Goal: Transaction & Acquisition: Purchase product/service

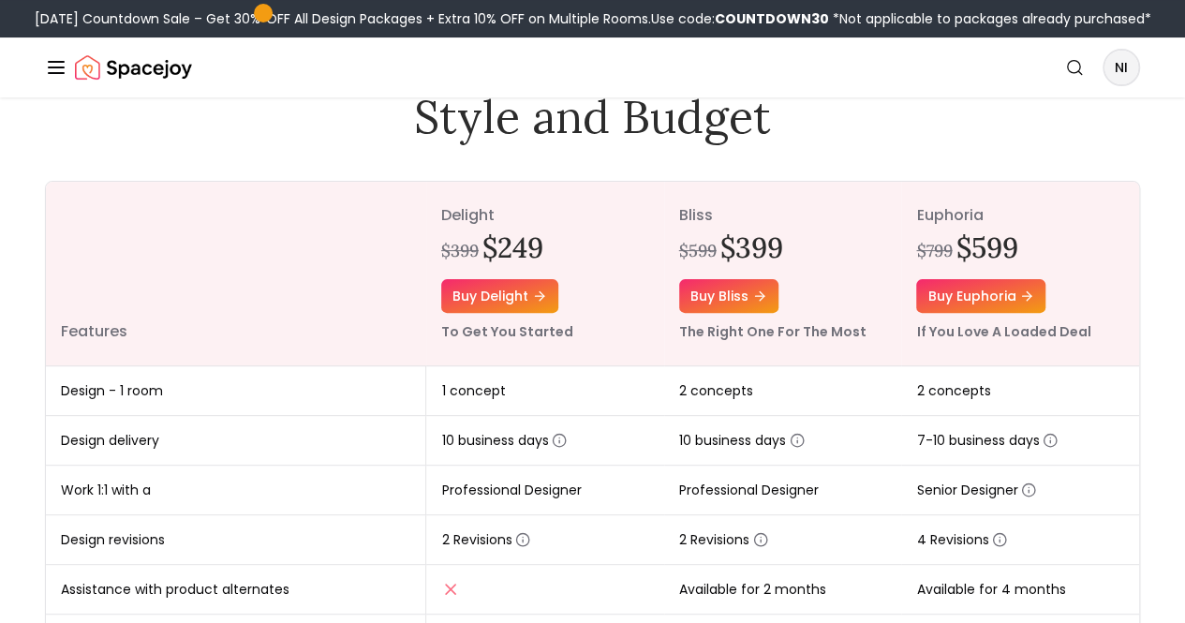
scroll to position [155, 0]
click at [732, 314] on link "Buy bliss" at bounding box center [728, 297] width 99 height 34
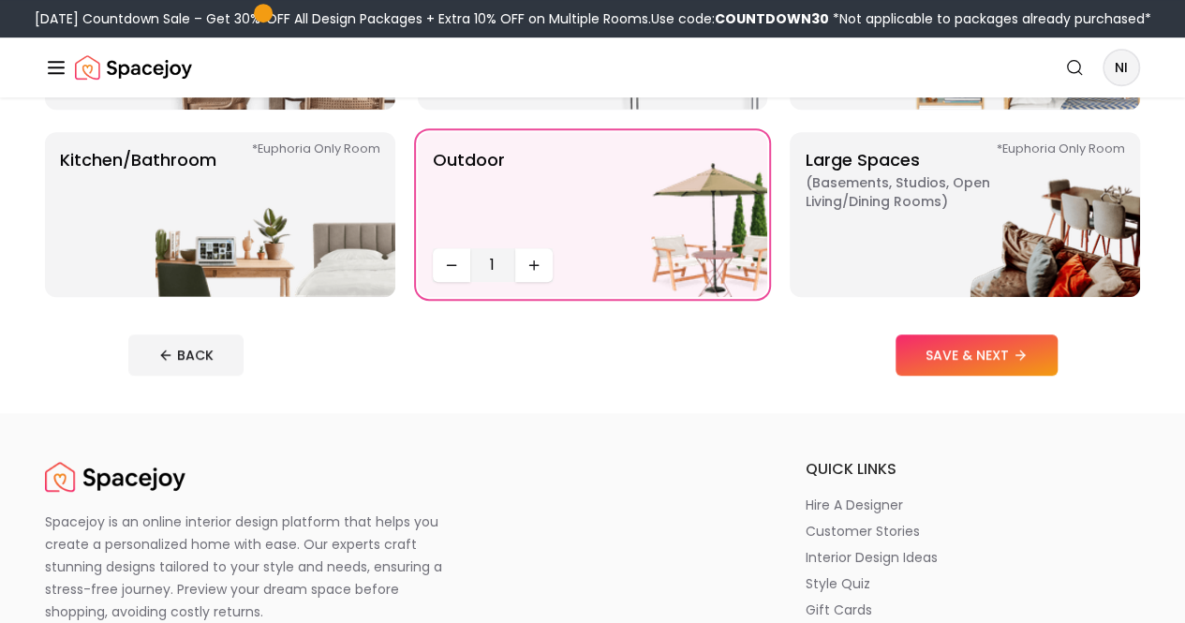
scroll to position [503, 0]
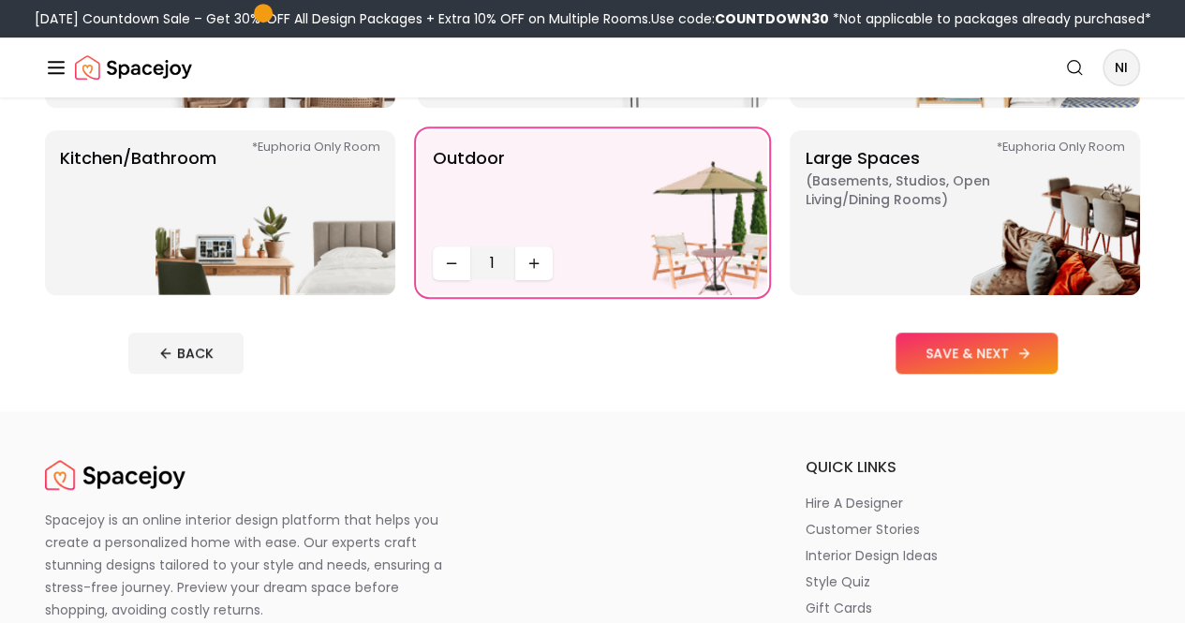
click at [1031, 374] on button "SAVE & NEXT" at bounding box center [976, 352] width 162 height 41
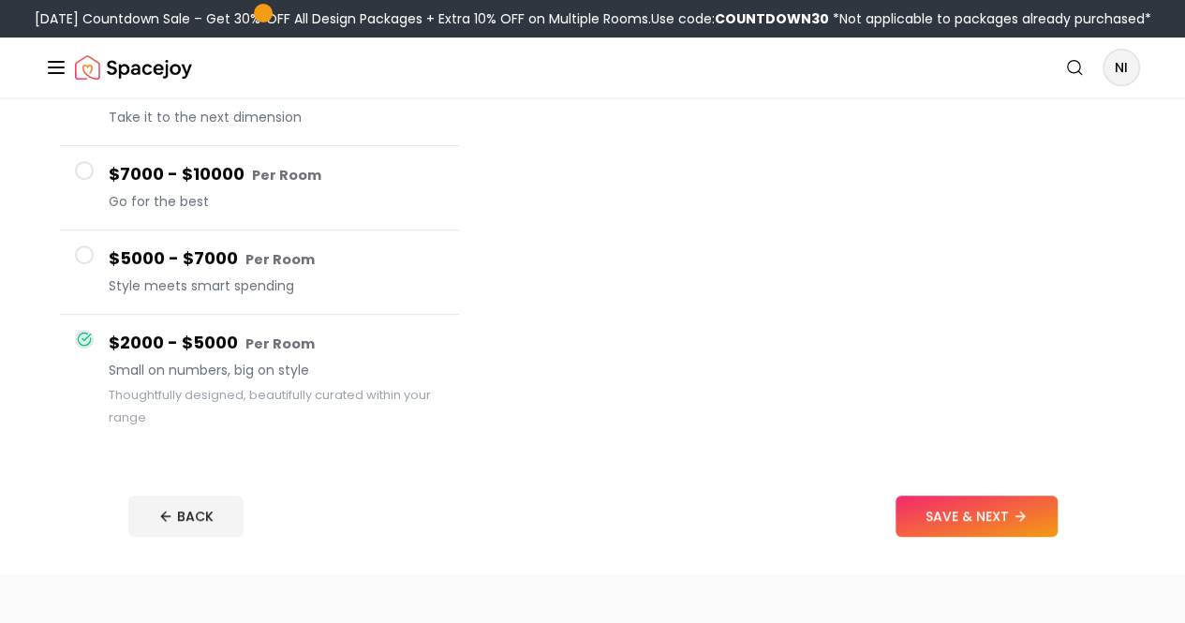
scroll to position [304, 0]
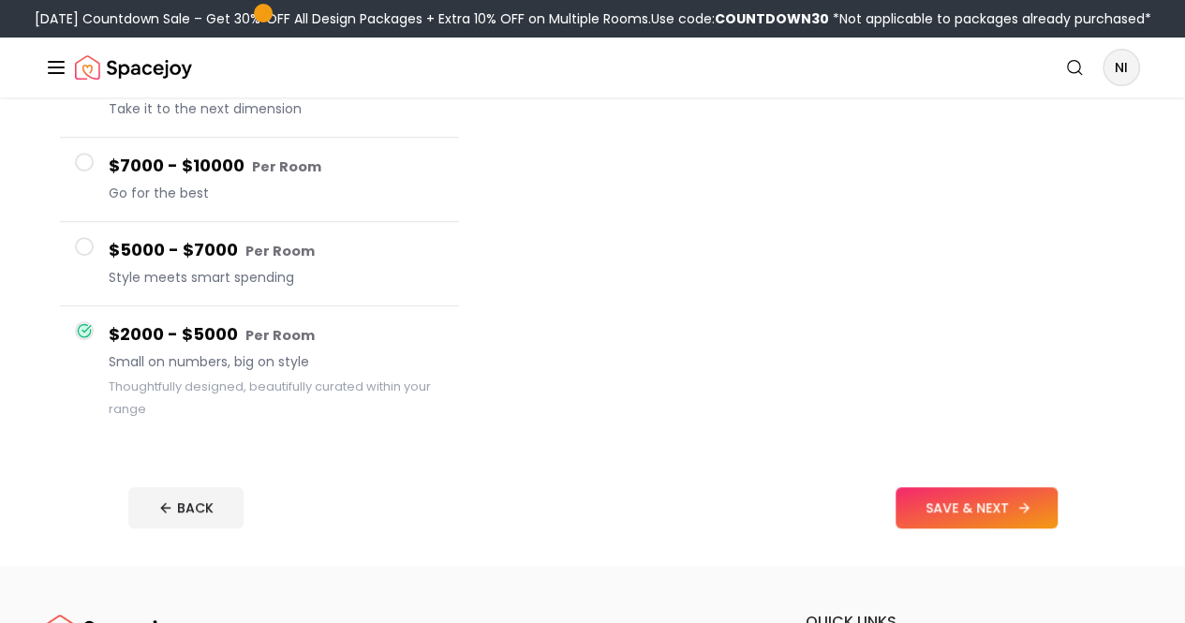
click at [1057, 528] on button "SAVE & NEXT" at bounding box center [976, 507] width 162 height 41
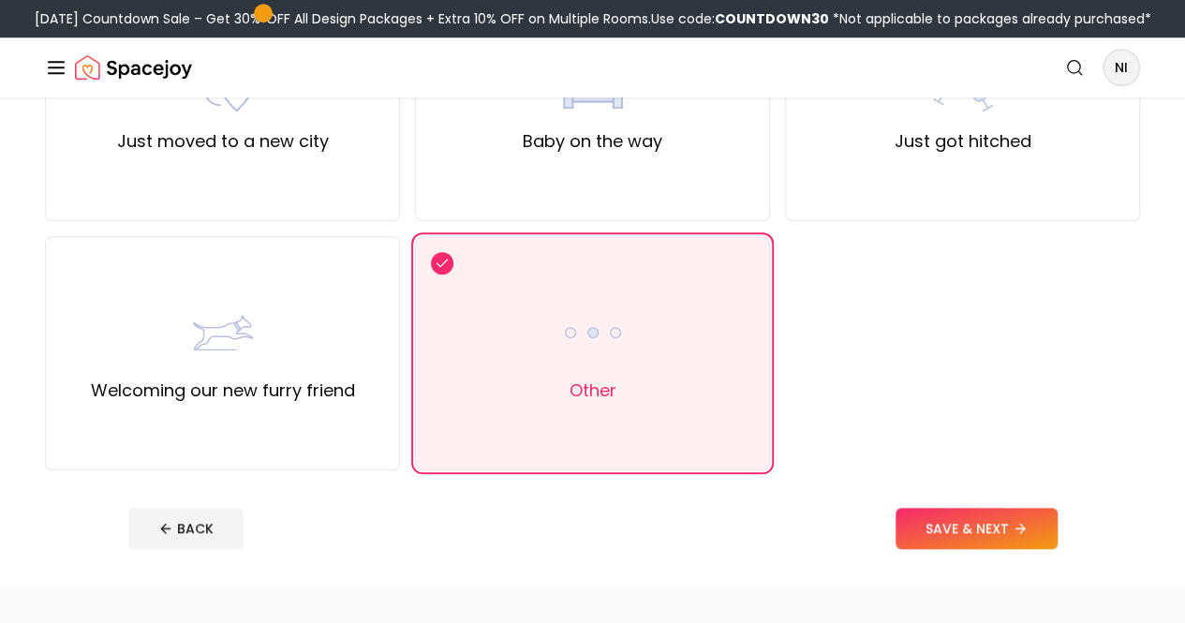
scroll to position [773, 0]
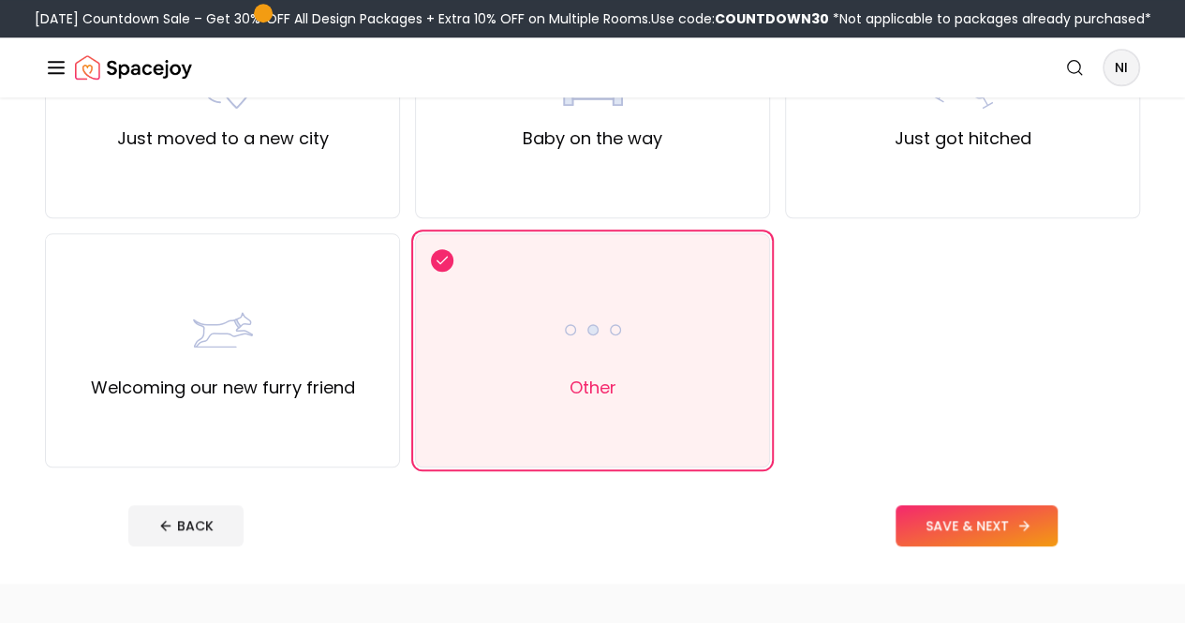
click at [1025, 546] on button "SAVE & NEXT" at bounding box center [976, 525] width 162 height 41
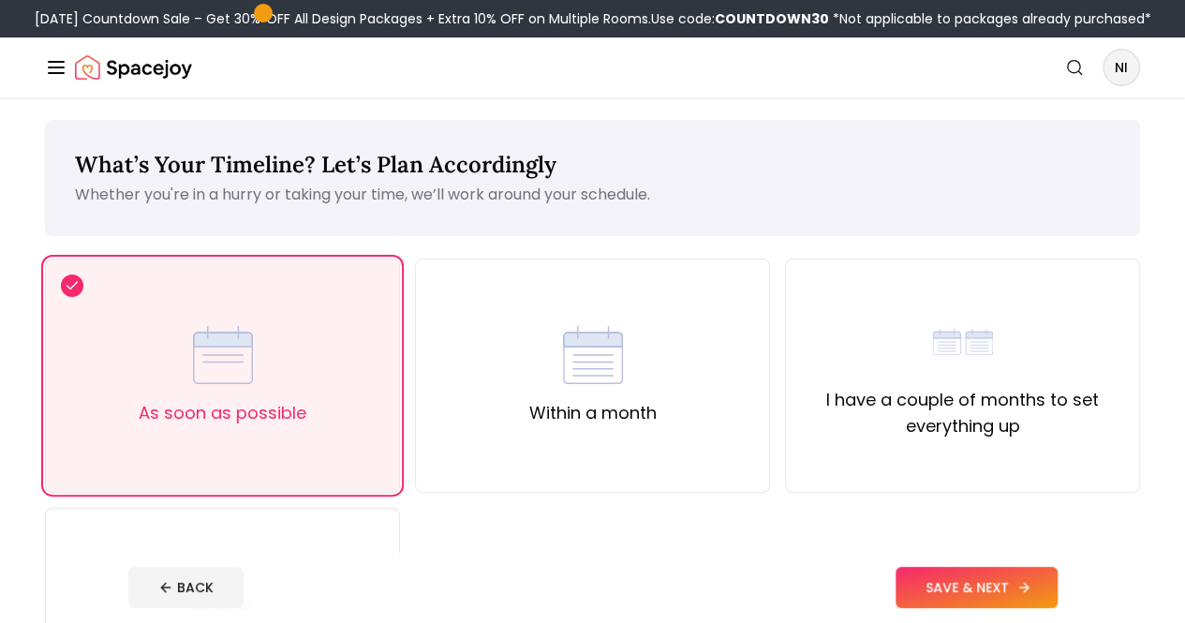
click at [1030, 585] on button "SAVE & NEXT" at bounding box center [976, 587] width 162 height 41
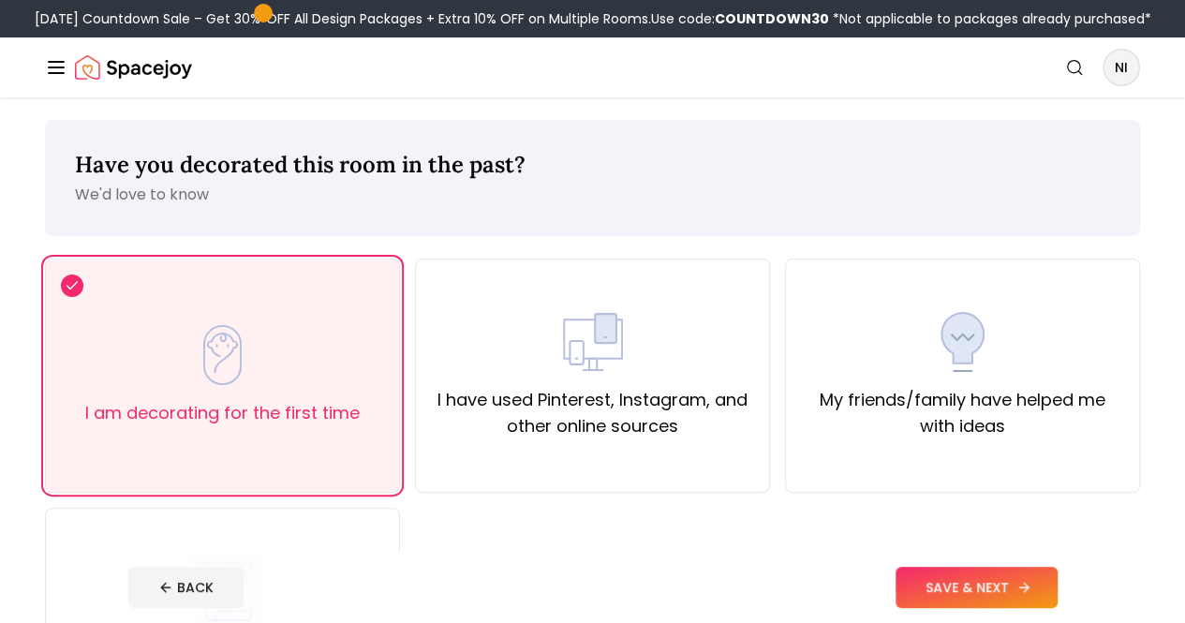
click at [1030, 585] on button "SAVE & NEXT" at bounding box center [976, 587] width 162 height 41
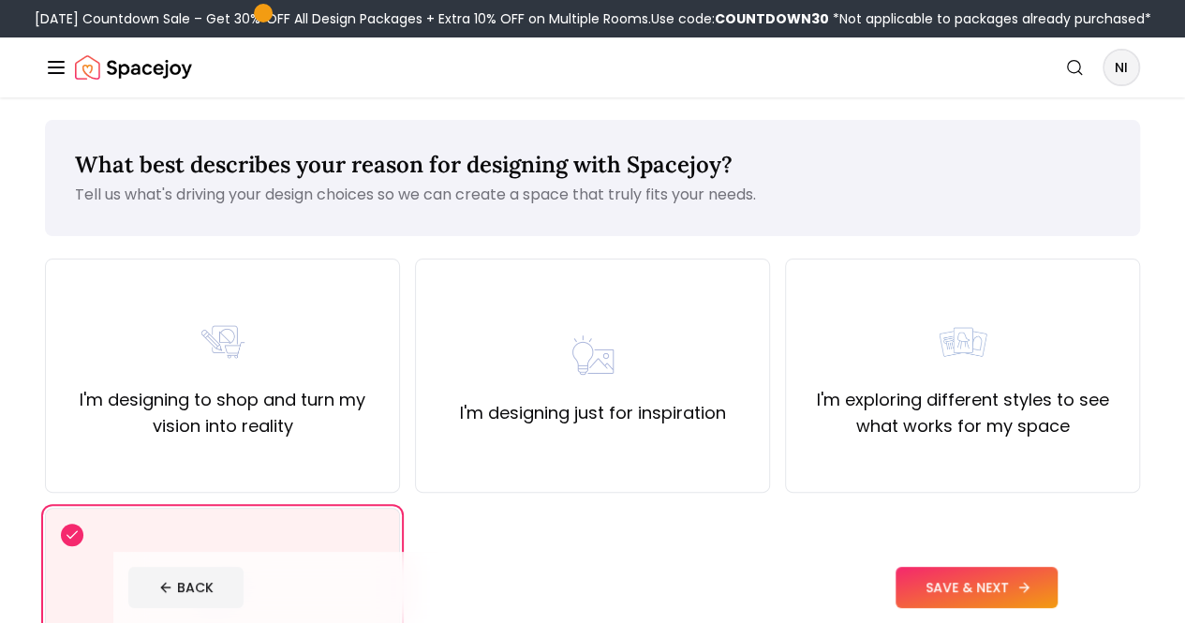
click at [1030, 585] on button "SAVE & NEXT" at bounding box center [976, 587] width 162 height 41
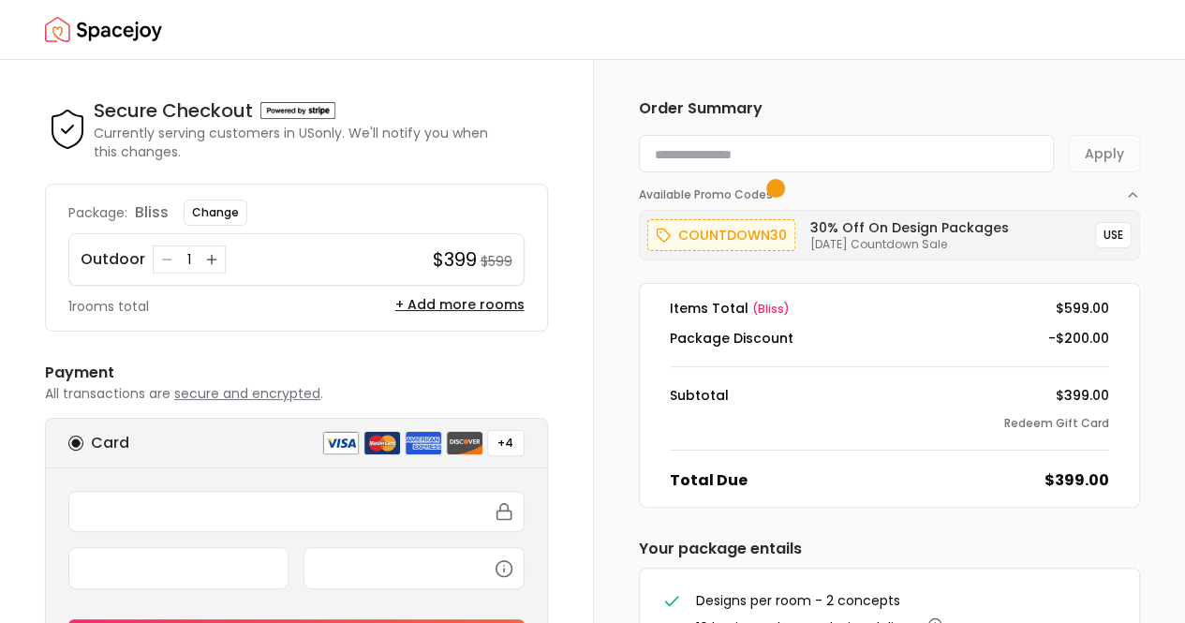
click at [839, 159] on input at bounding box center [847, 153] width 416 height 37
type input "********"
click at [1107, 158] on button "Apply" at bounding box center [1103, 153] width 71 height 37
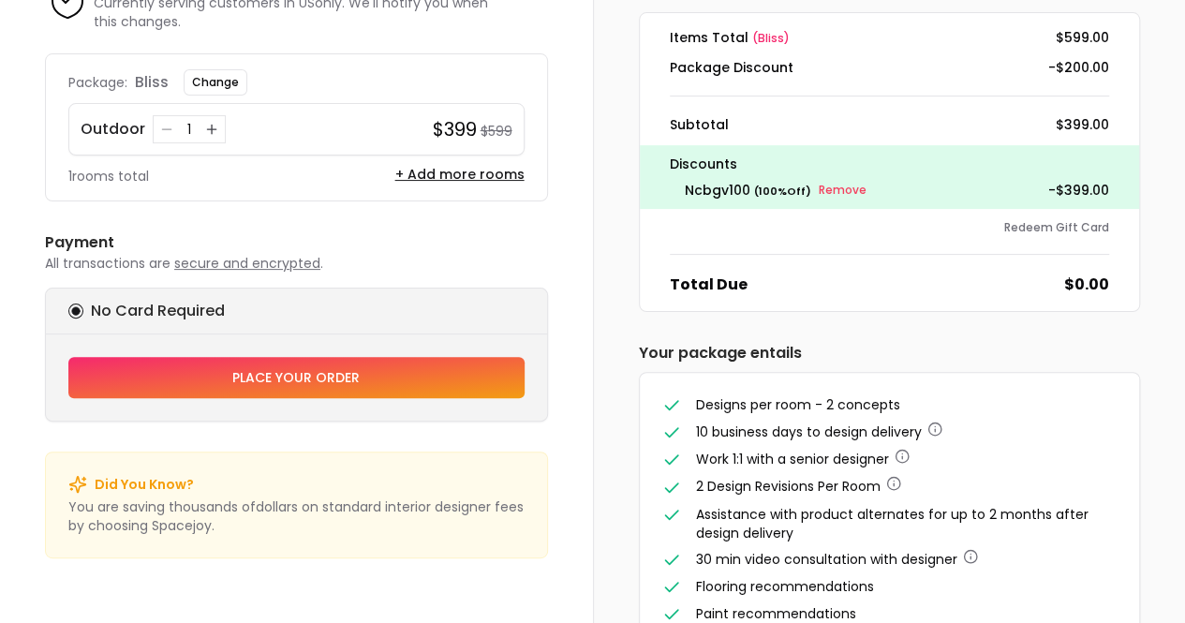
scroll to position [131, 0]
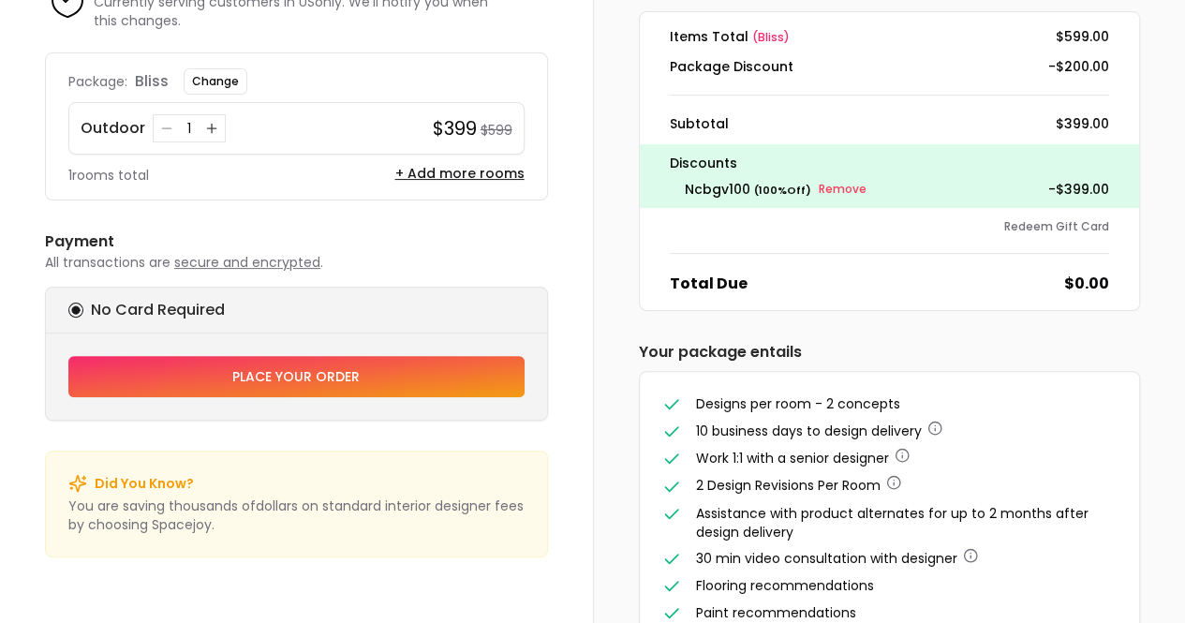
click at [431, 370] on button "Place your order" at bounding box center [296, 376] width 456 height 41
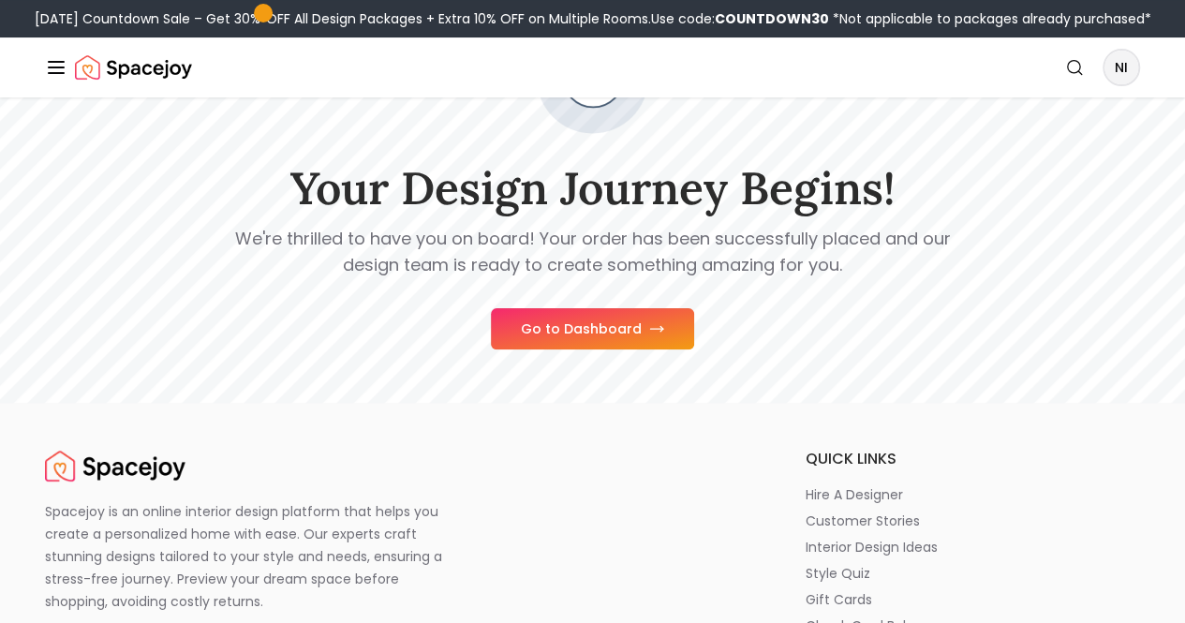
click at [575, 349] on button "Go to Dashboard" at bounding box center [592, 328] width 203 height 41
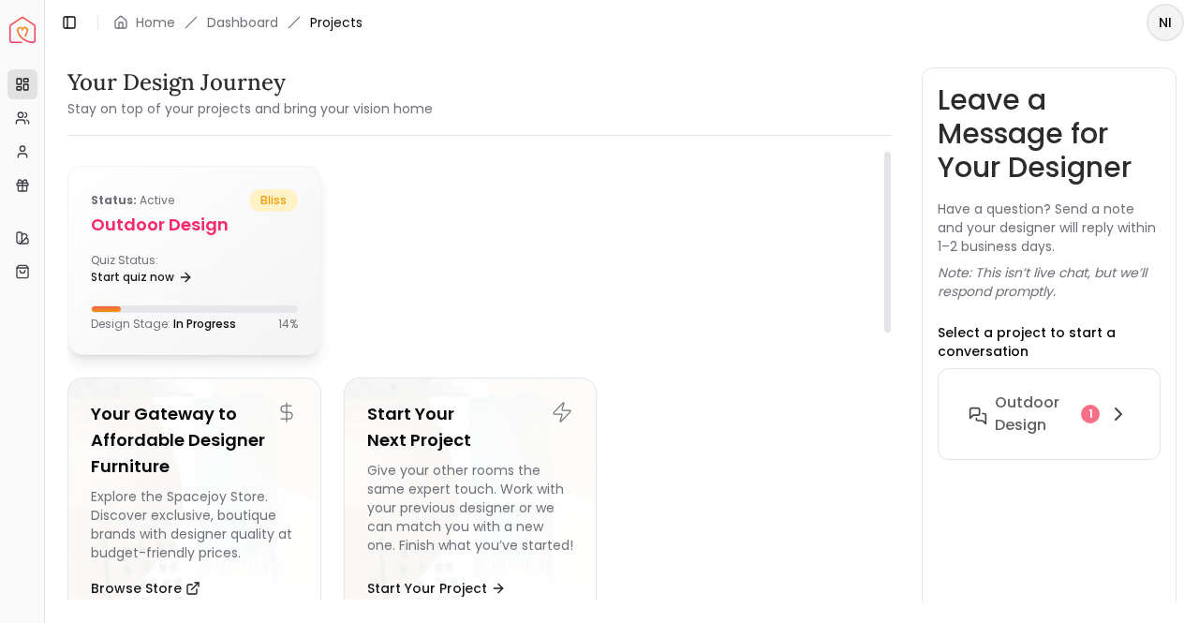
click at [212, 291] on div "Status: active bliss Outdoor design Quiz Status: Start quiz now Design Stage: I…" at bounding box center [194, 260] width 252 height 187
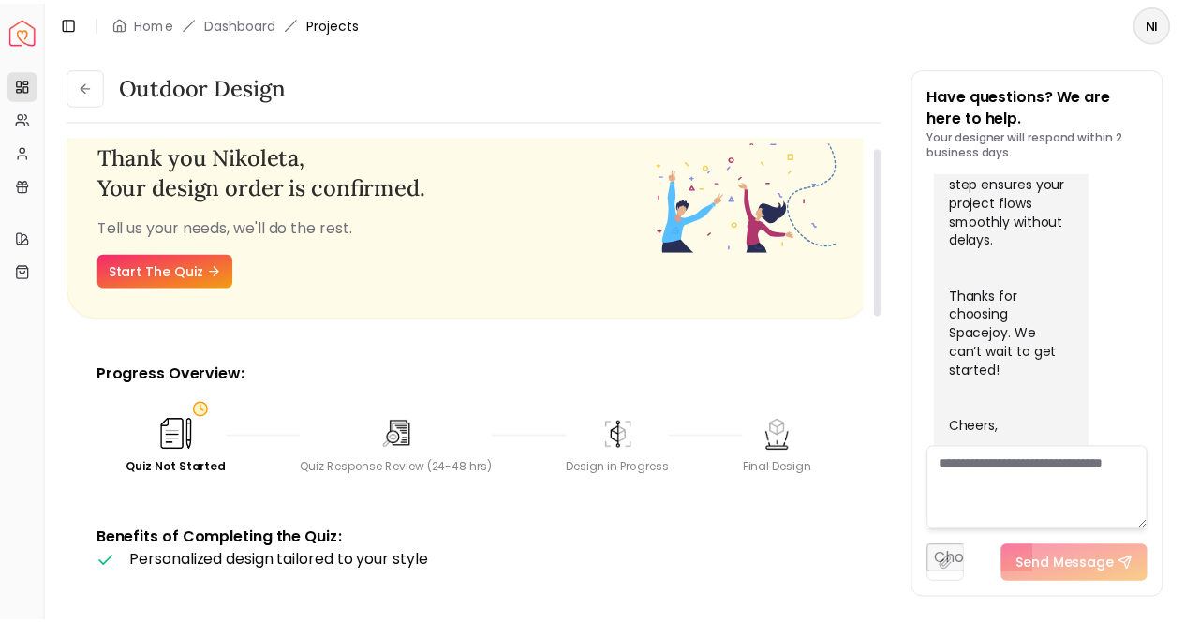
scroll to position [22, 0]
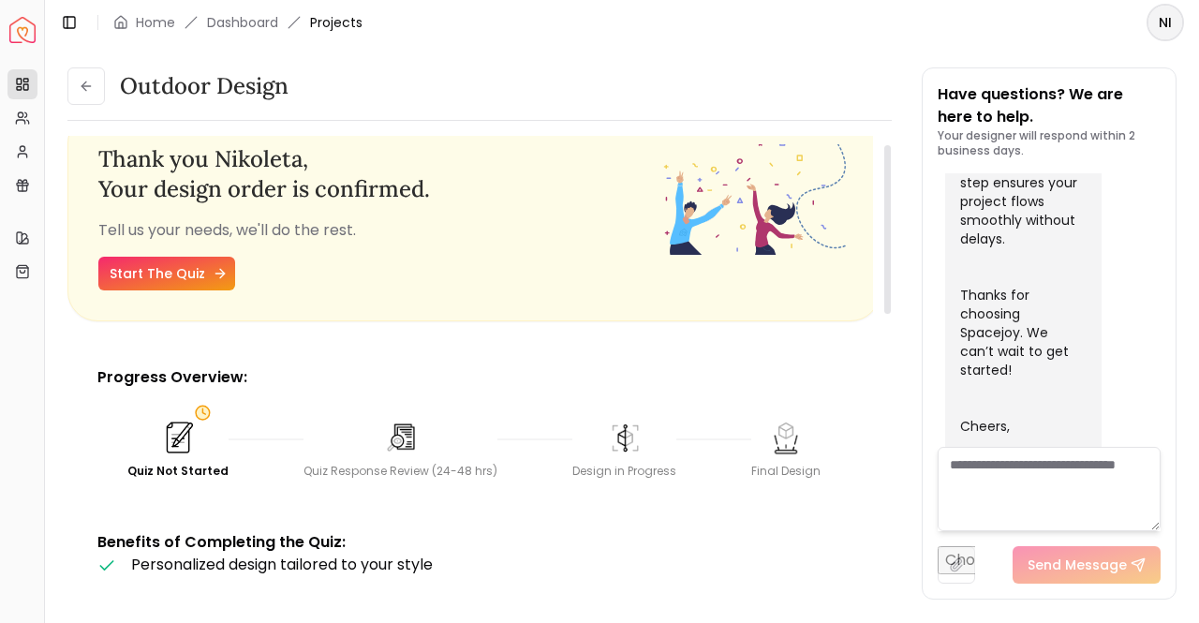
click at [180, 272] on link "Start The Quiz" at bounding box center [166, 274] width 137 height 34
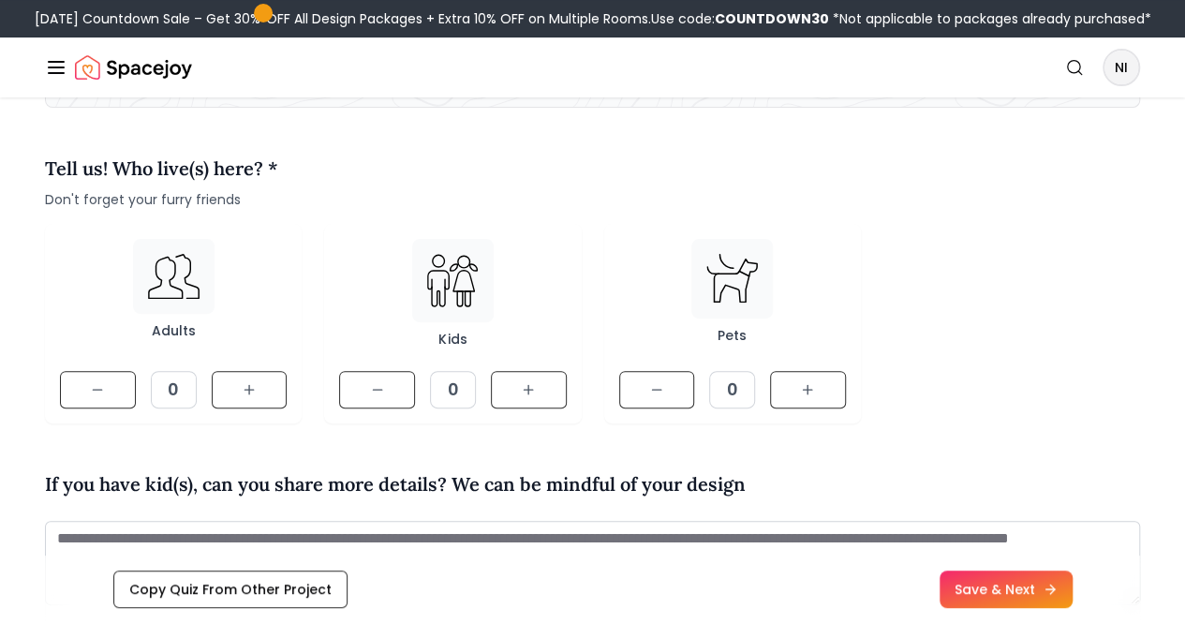
scroll to position [170, 0]
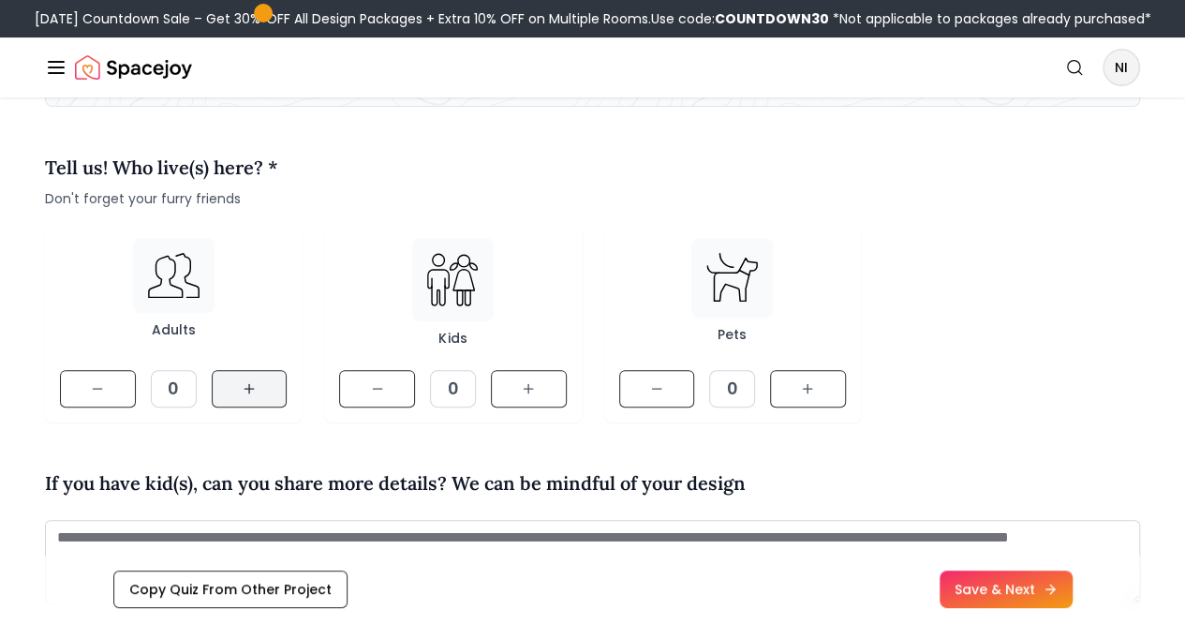
click at [249, 392] on icon at bounding box center [249, 388] width 0 height 8
click at [549, 407] on button at bounding box center [529, 388] width 76 height 37
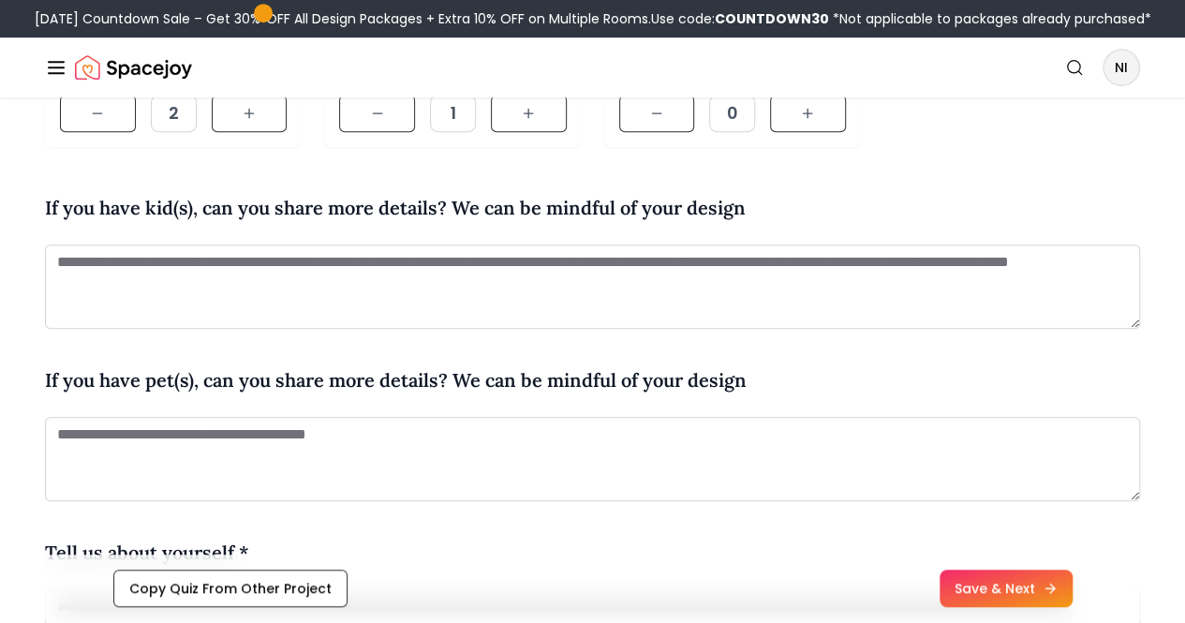
scroll to position [449, 0]
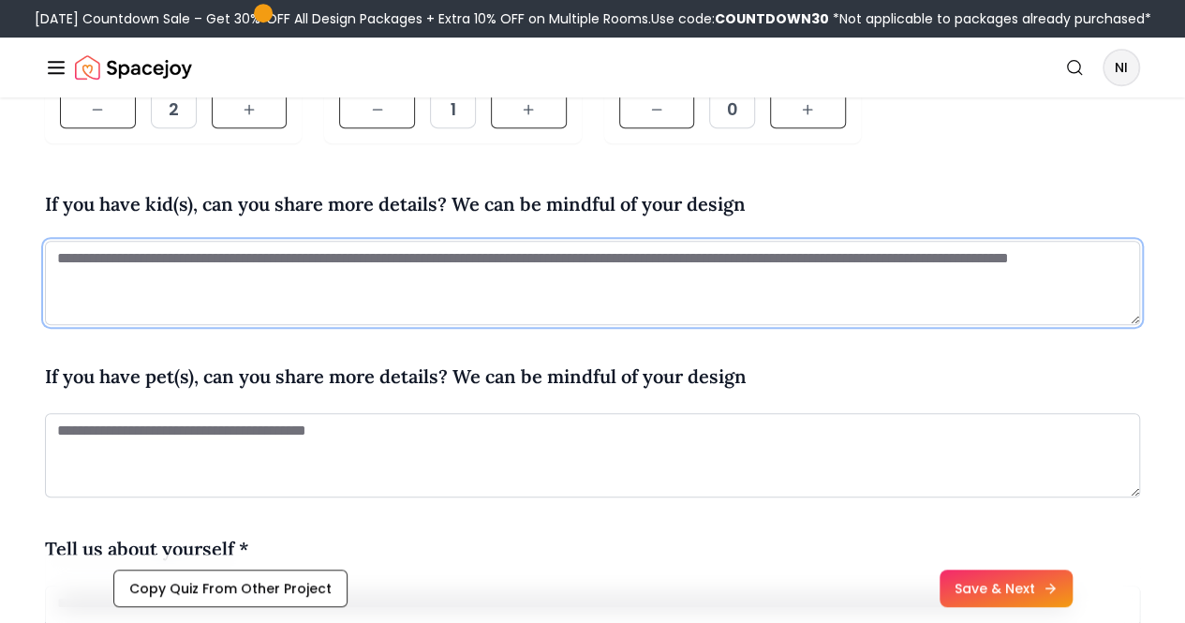
click at [371, 319] on textarea at bounding box center [592, 283] width 1095 height 84
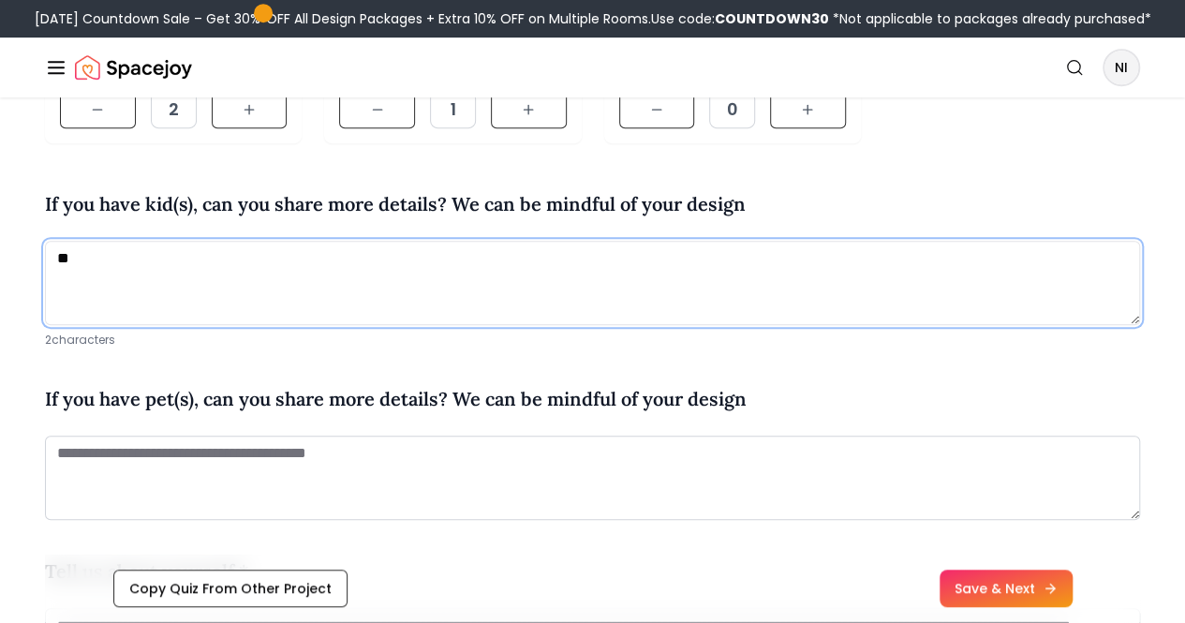
type textarea "*"
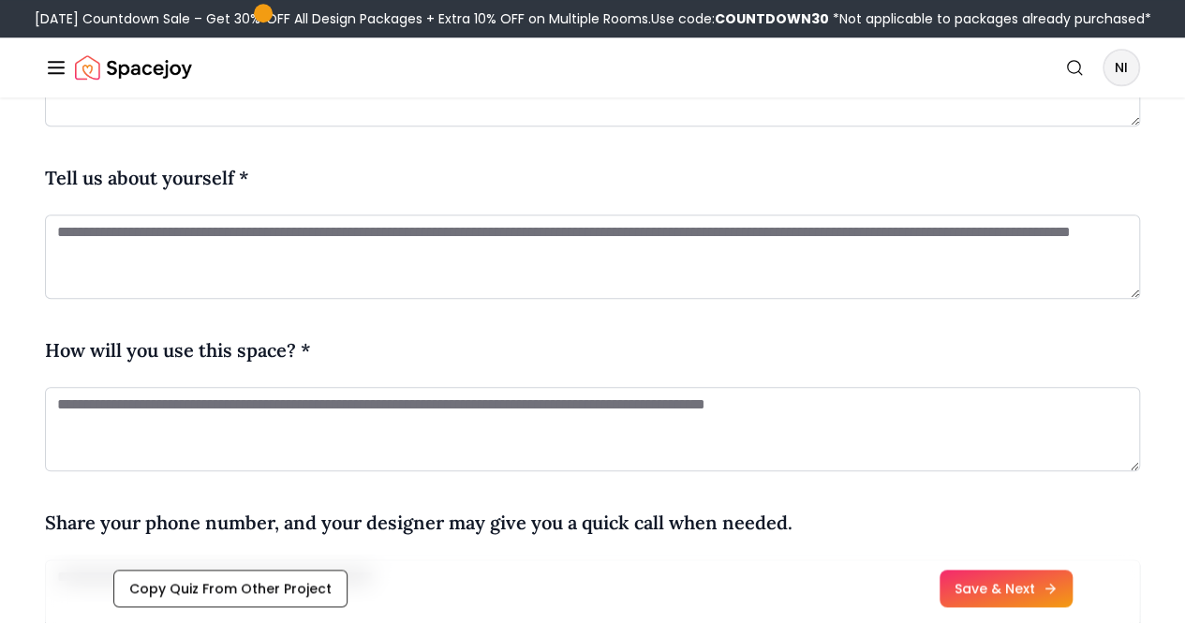
scroll to position [846, 0]
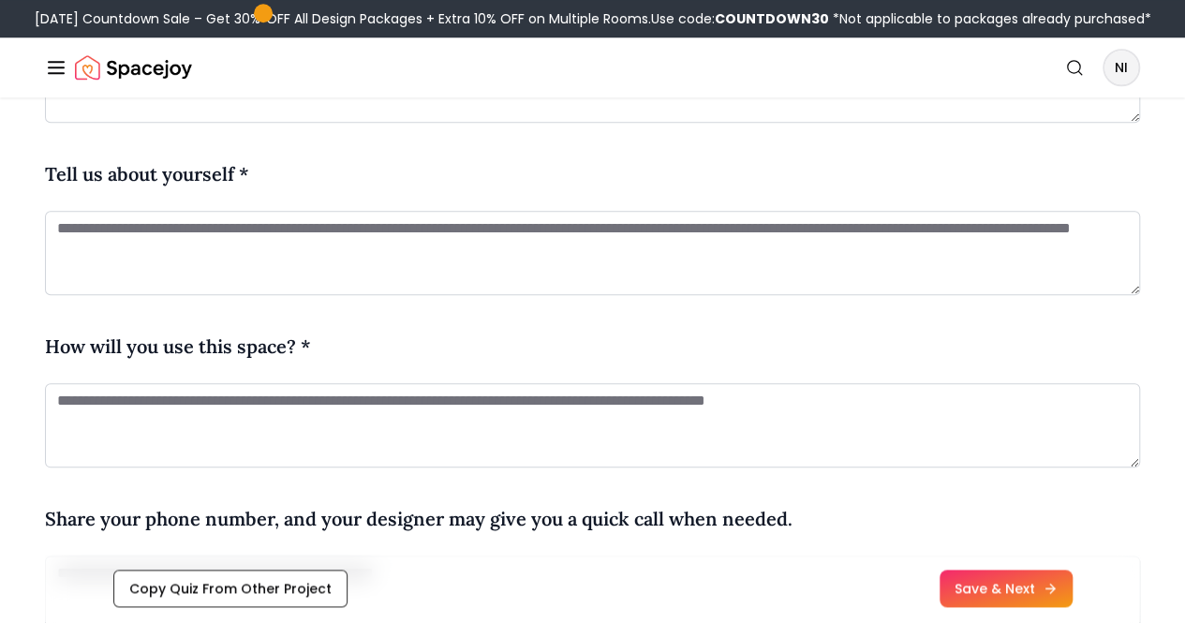
type textarea "**********"
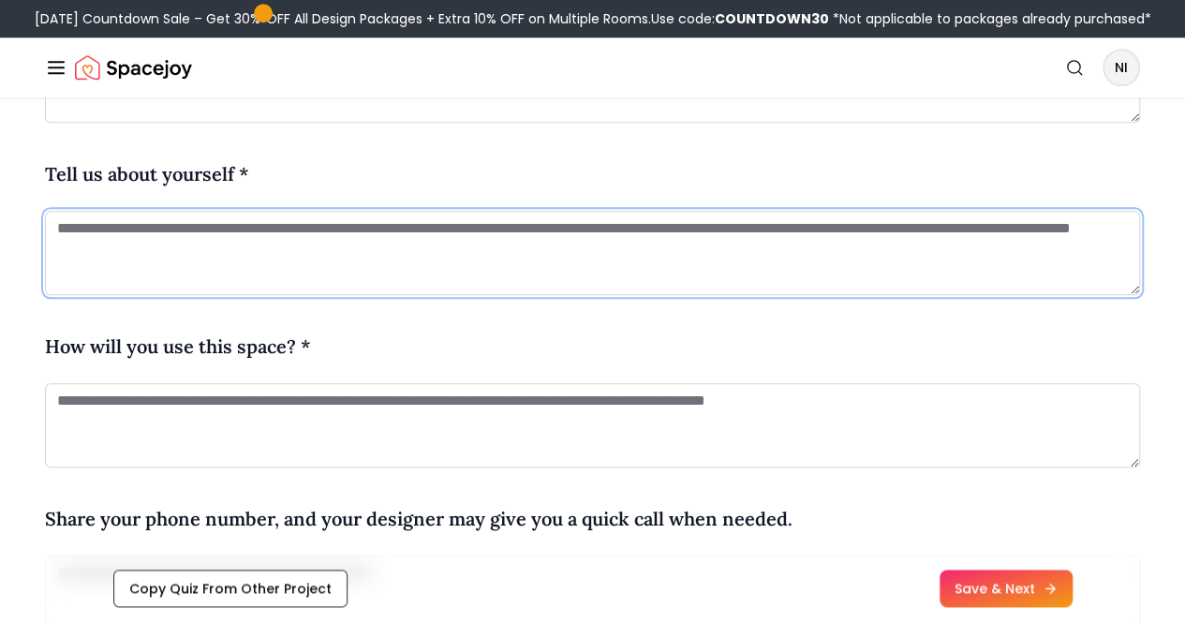
click at [257, 295] on textarea at bounding box center [592, 253] width 1095 height 84
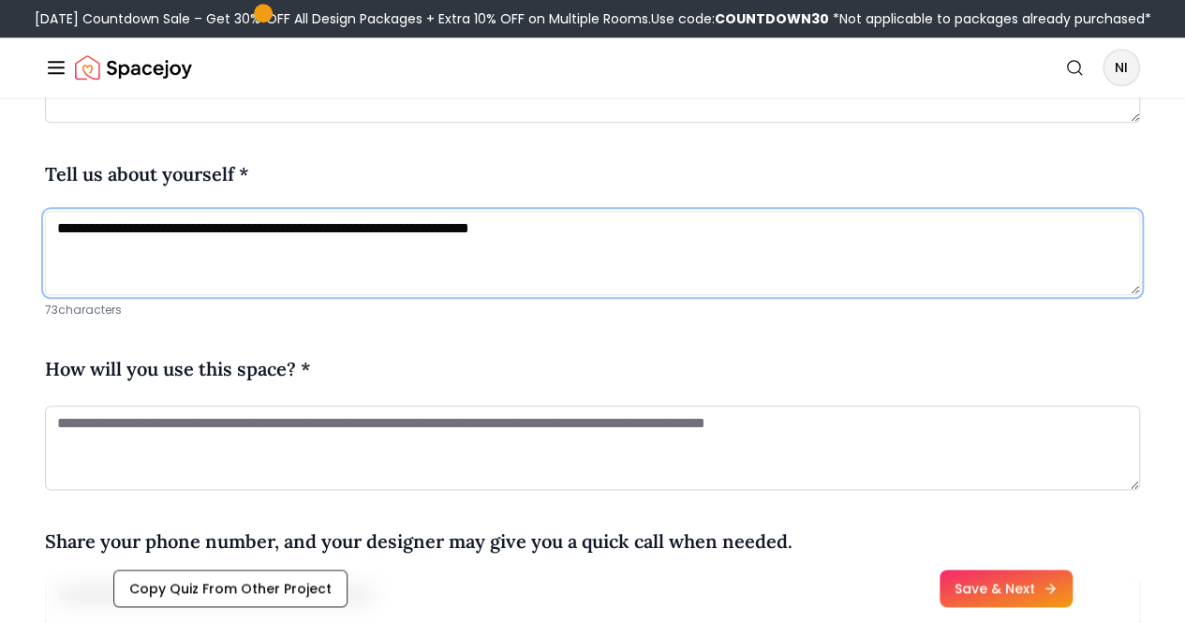
click at [53, 265] on textarea "**********" at bounding box center [592, 253] width 1095 height 84
click at [615, 262] on textarea "**********" at bounding box center [592, 253] width 1095 height 84
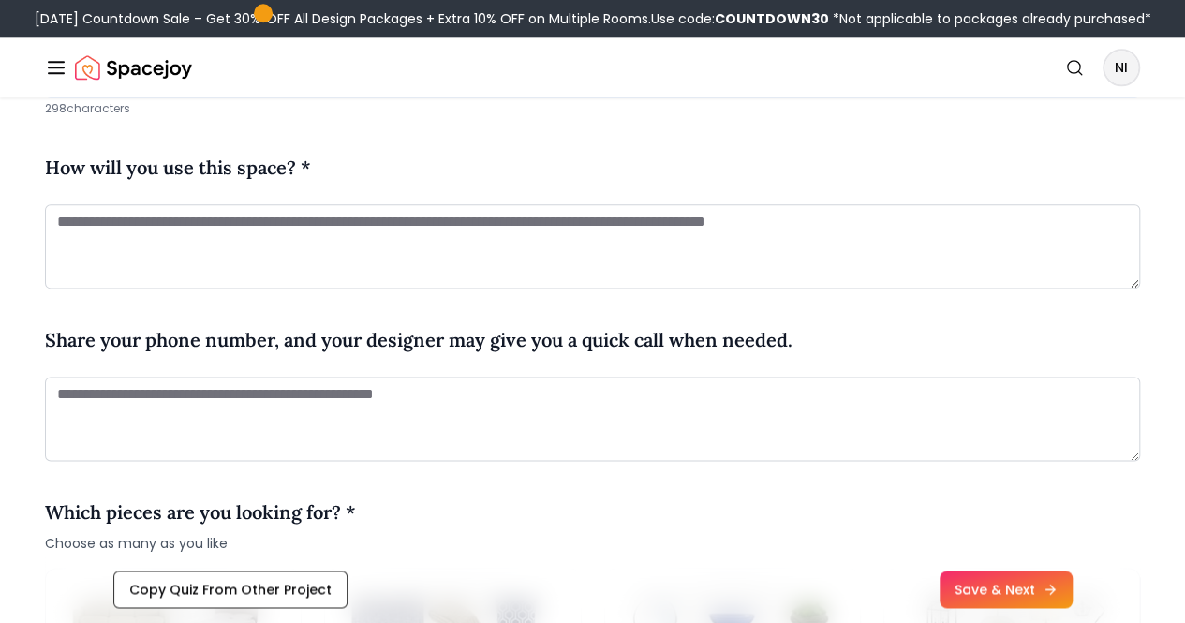
scroll to position [1049, 0]
type textarea "**********"
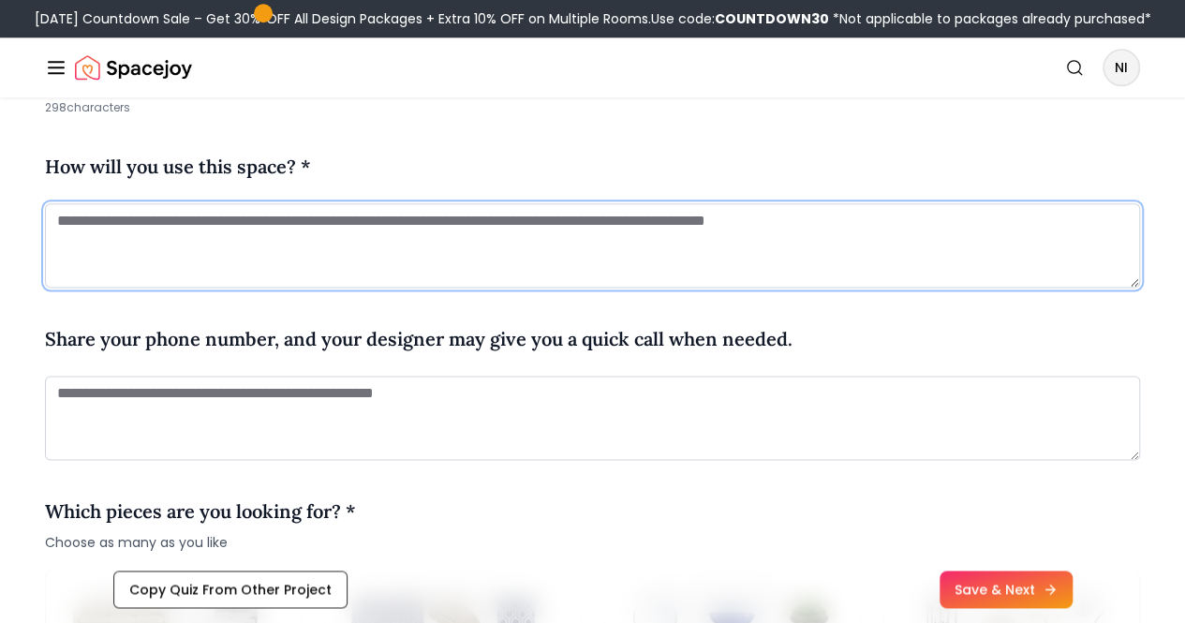
click at [446, 269] on textarea at bounding box center [592, 245] width 1095 height 84
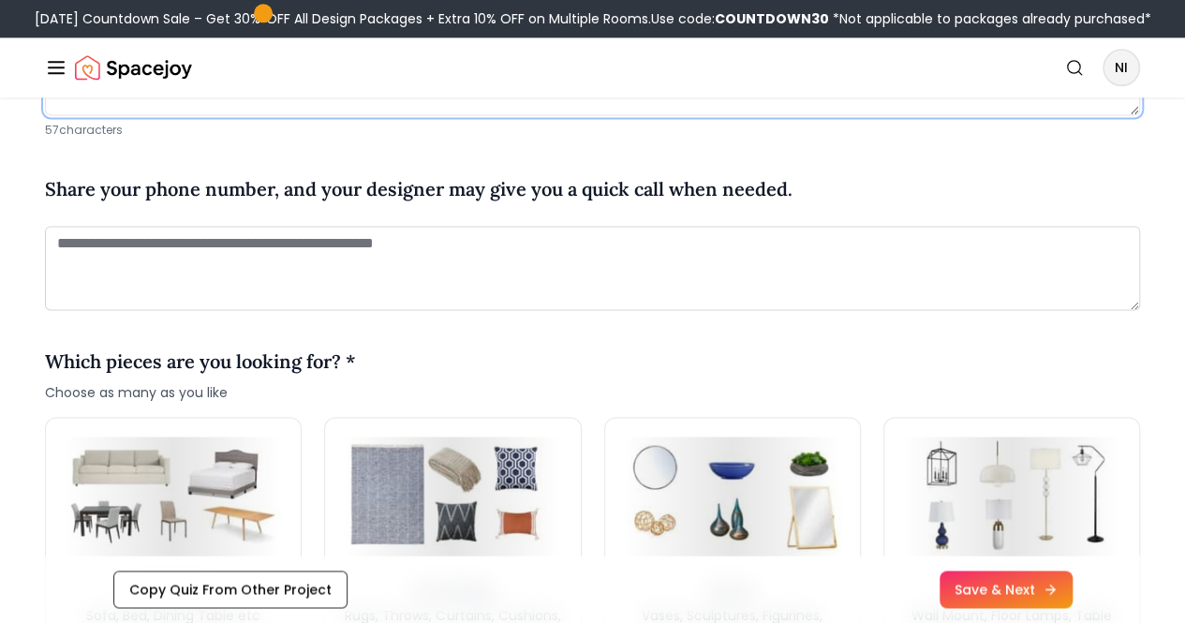
scroll to position [1223, 0]
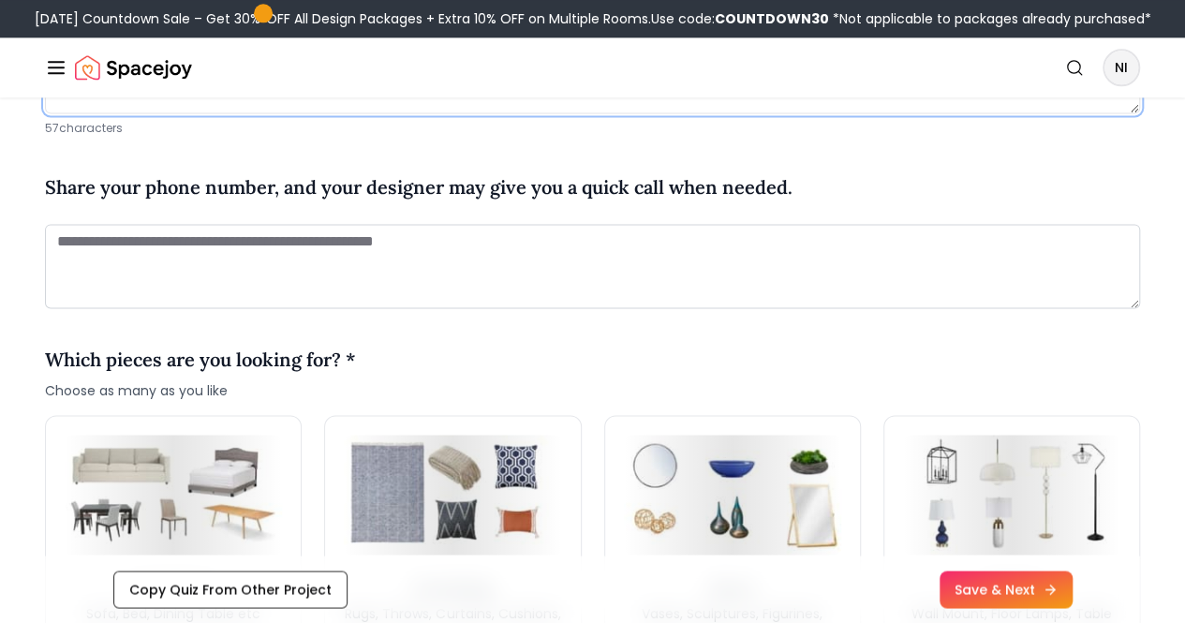
type textarea "**********"
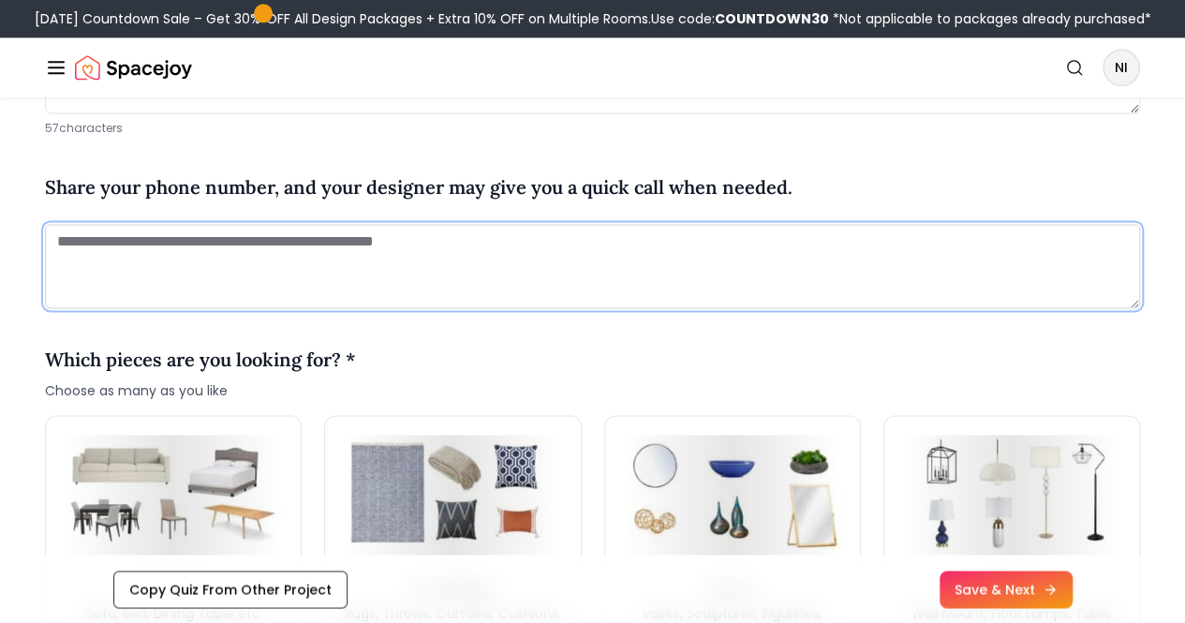
click at [392, 276] on textarea at bounding box center [592, 266] width 1095 height 84
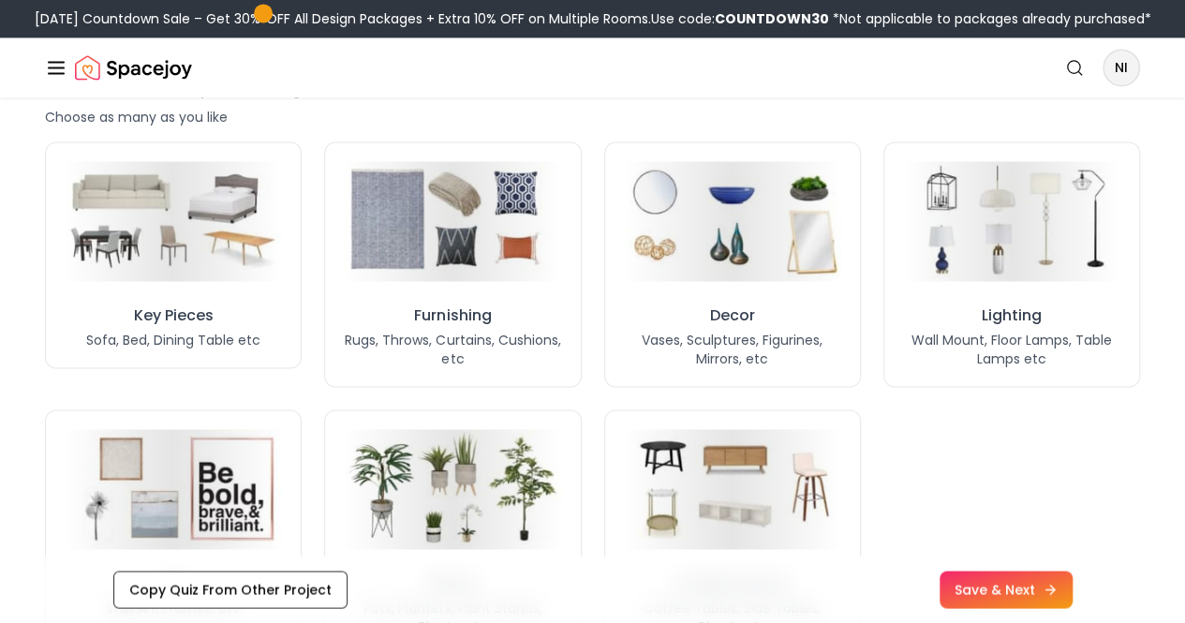
scroll to position [1521, 0]
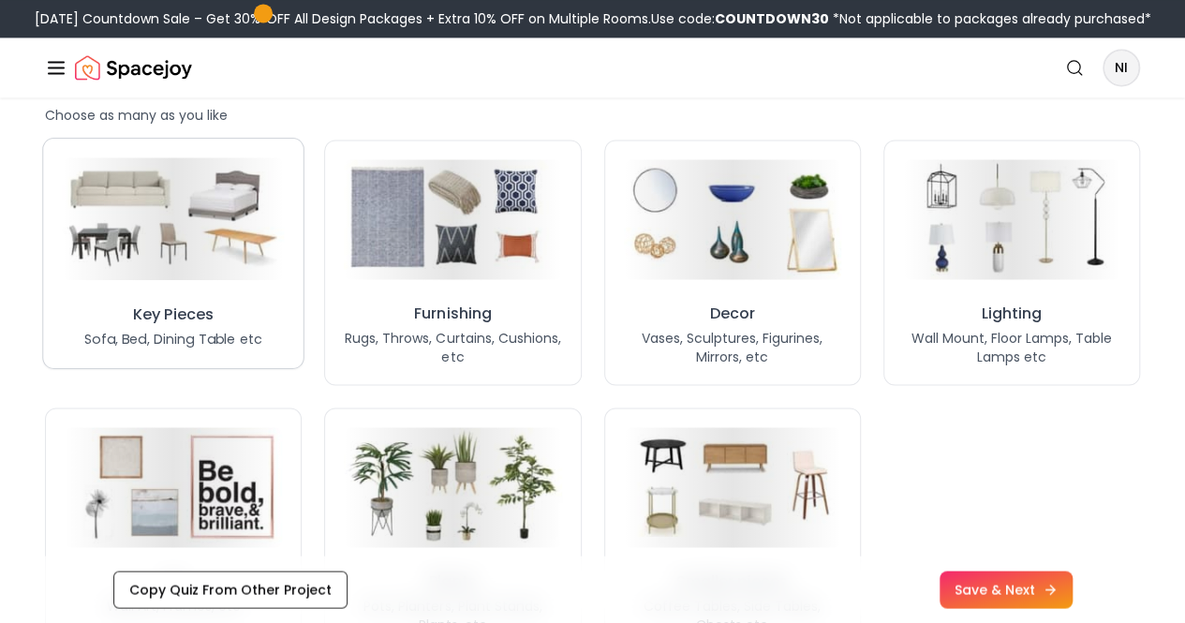
type textarea "**********"
click at [235, 340] on div "Key Pieces Sofa, Bed, Dining Table etc" at bounding box center [173, 323] width 173 height 45
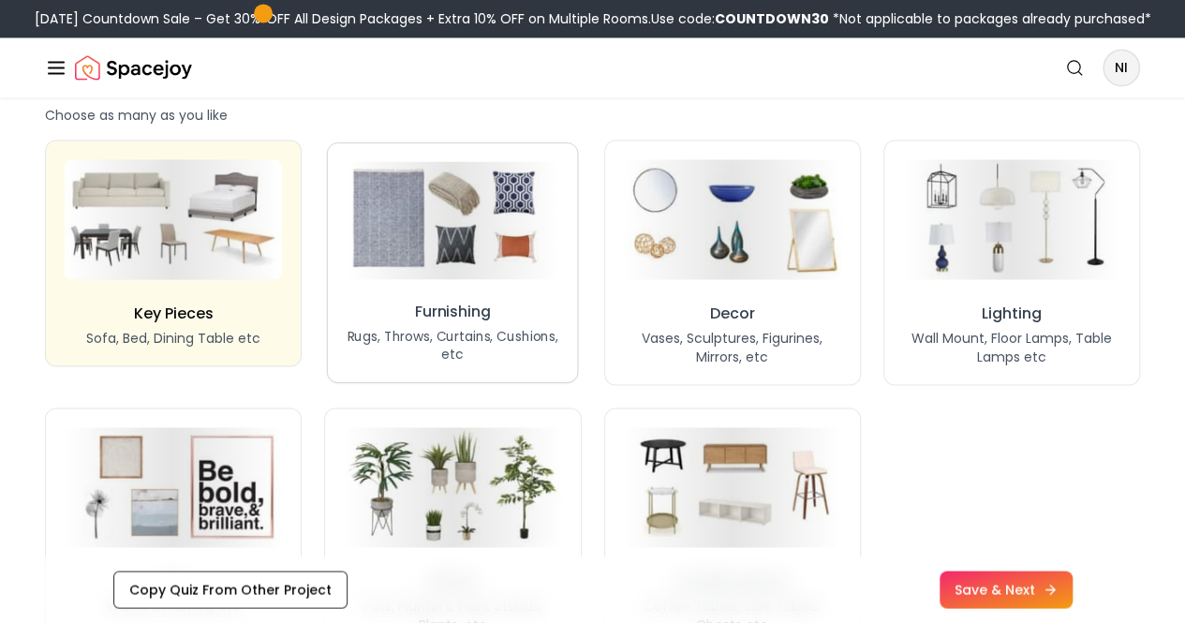
click at [438, 362] on p "Rugs, Throws, Curtains, Cushions, etc" at bounding box center [452, 344] width 213 height 37
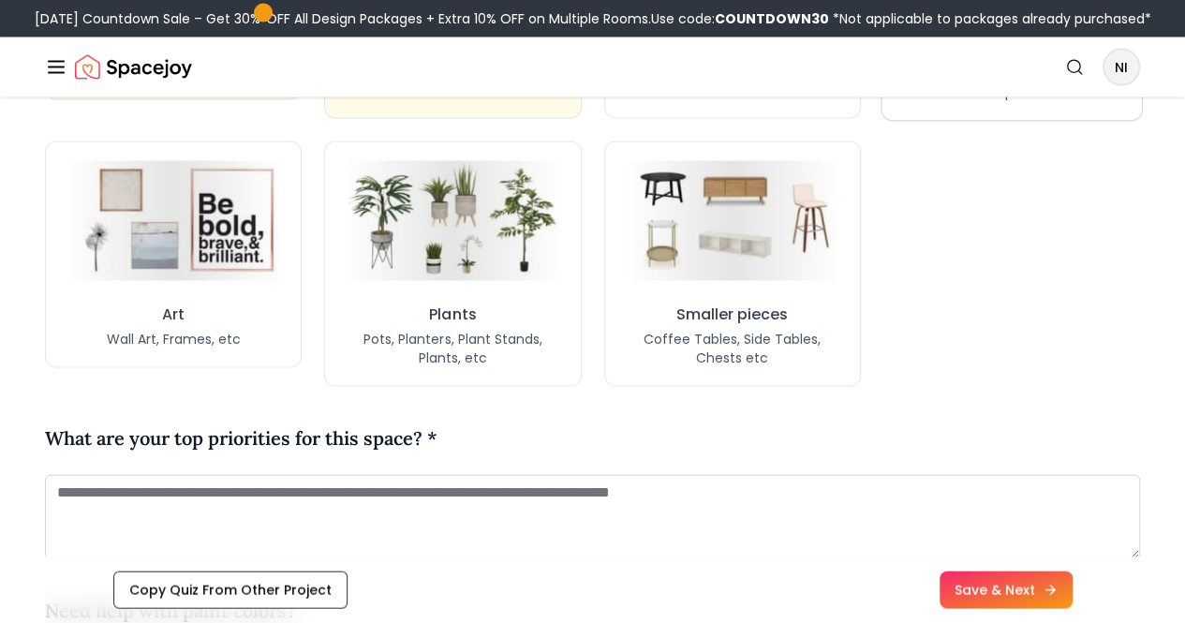
scroll to position [1788, 0]
click at [431, 327] on button "Plants Pots, Planters, Plant Stands, Plants, etc" at bounding box center [453, 262] width 252 height 241
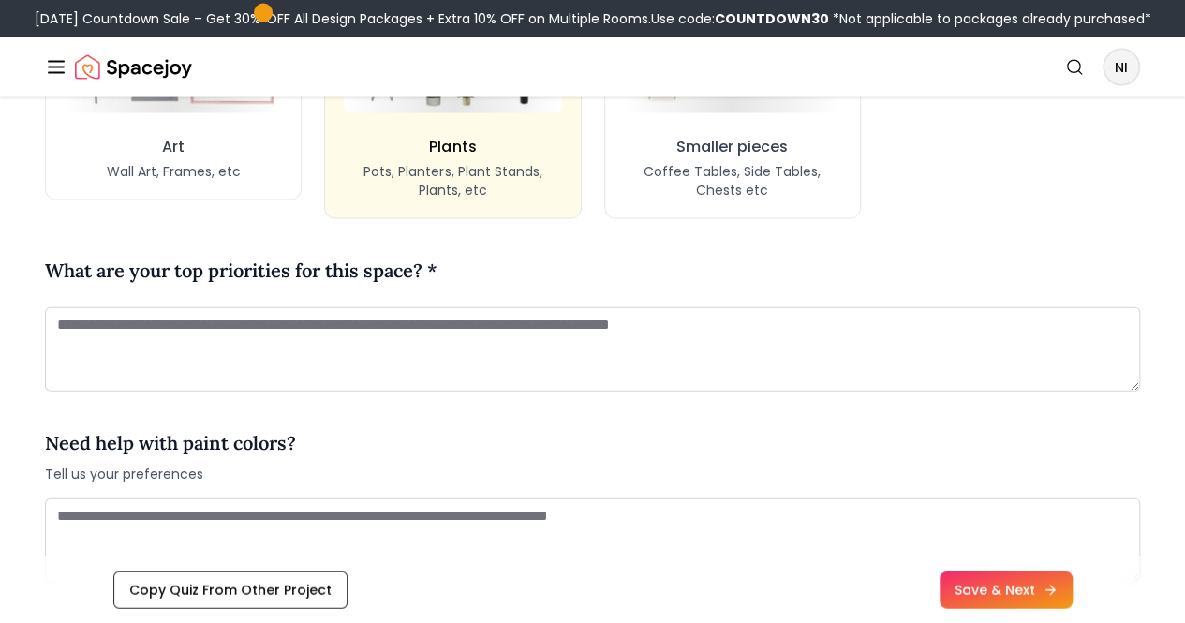
scroll to position [1962, 0]
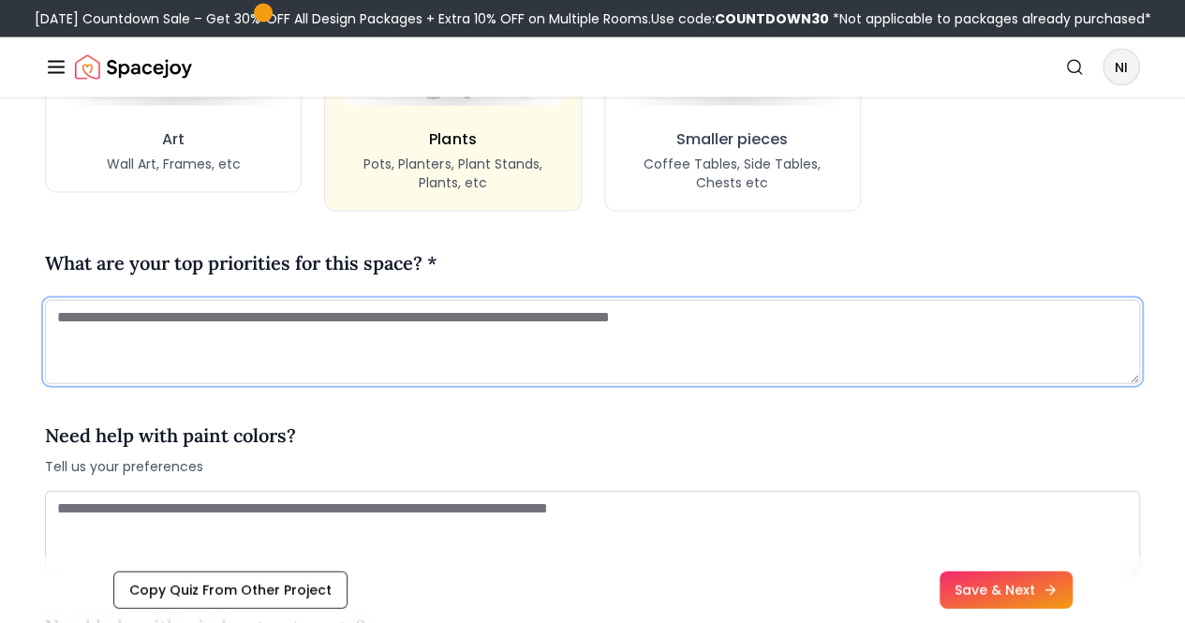
click at [545, 373] on textarea at bounding box center [592, 342] width 1095 height 84
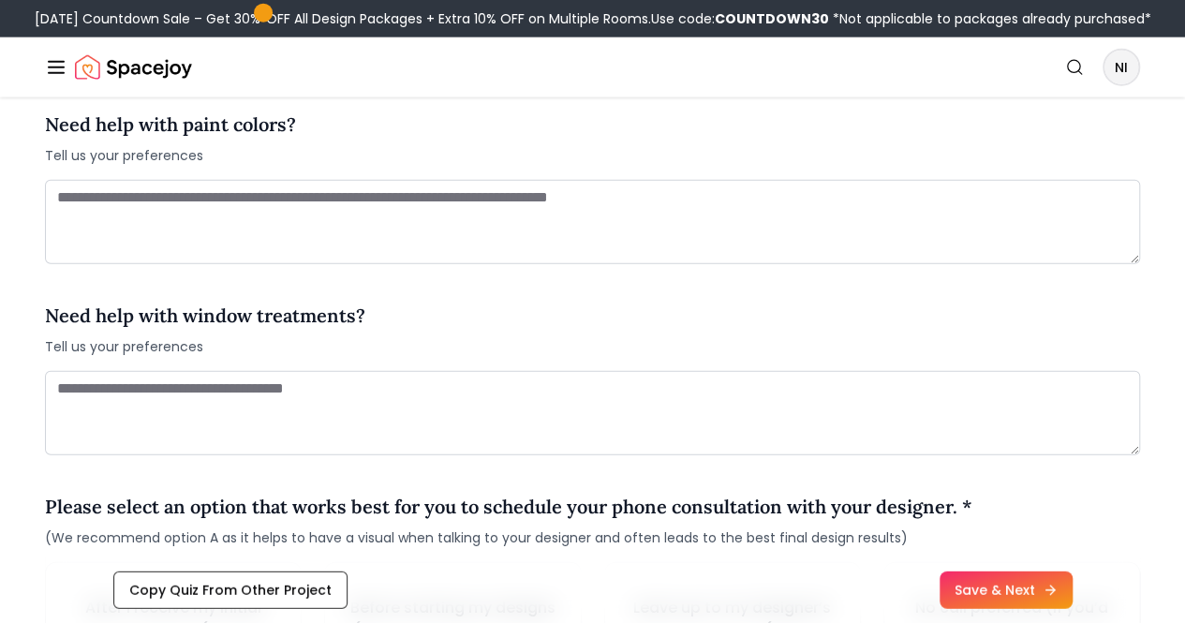
scroll to position [2297, 0]
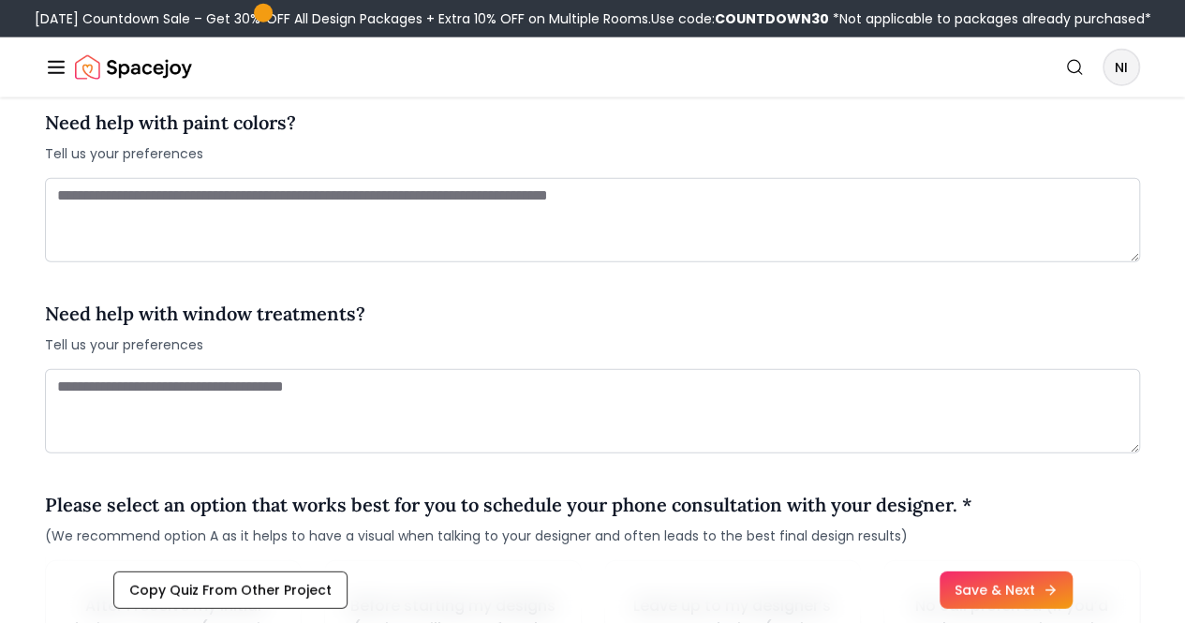
type textarea "**********"
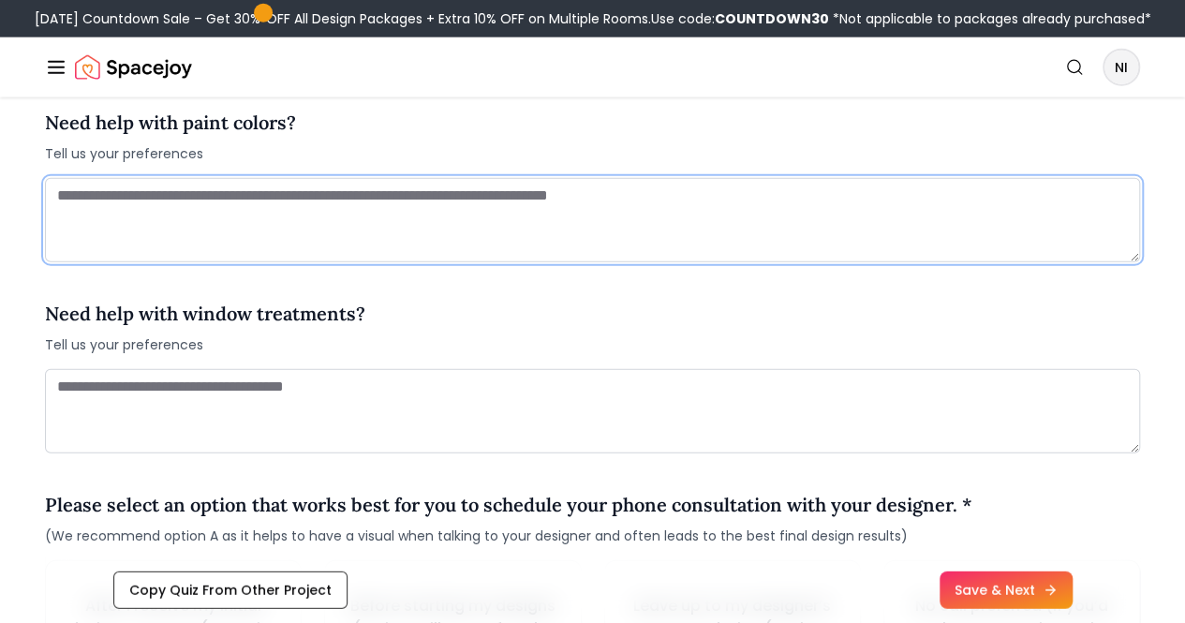
click at [378, 236] on textarea at bounding box center [592, 220] width 1095 height 84
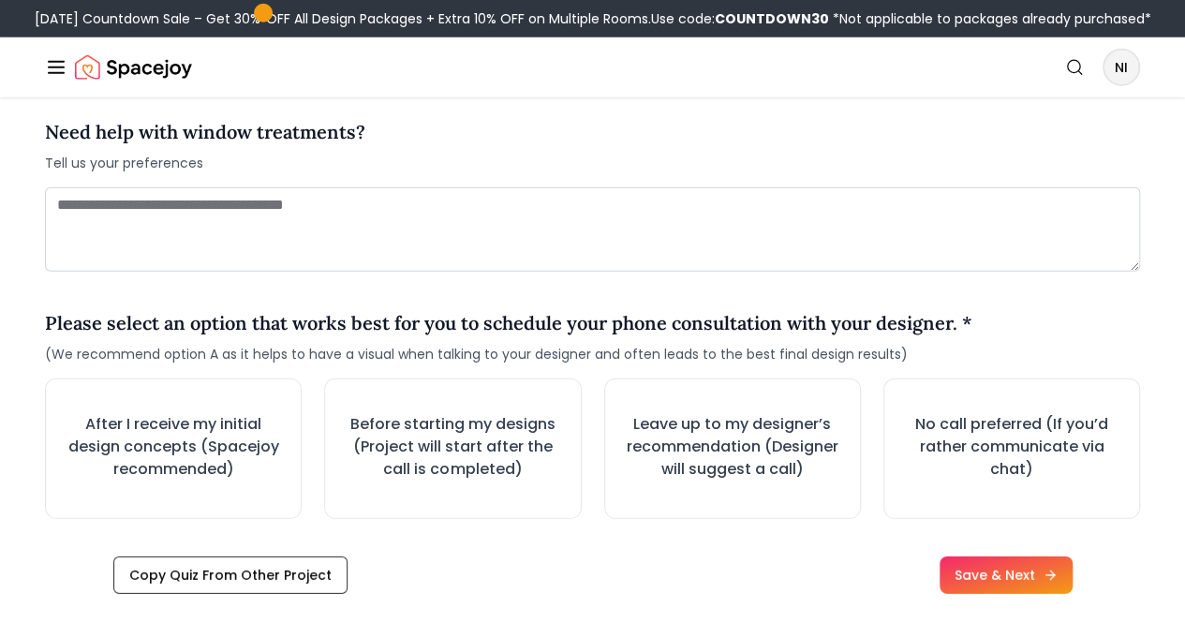
scroll to position [2503, 0]
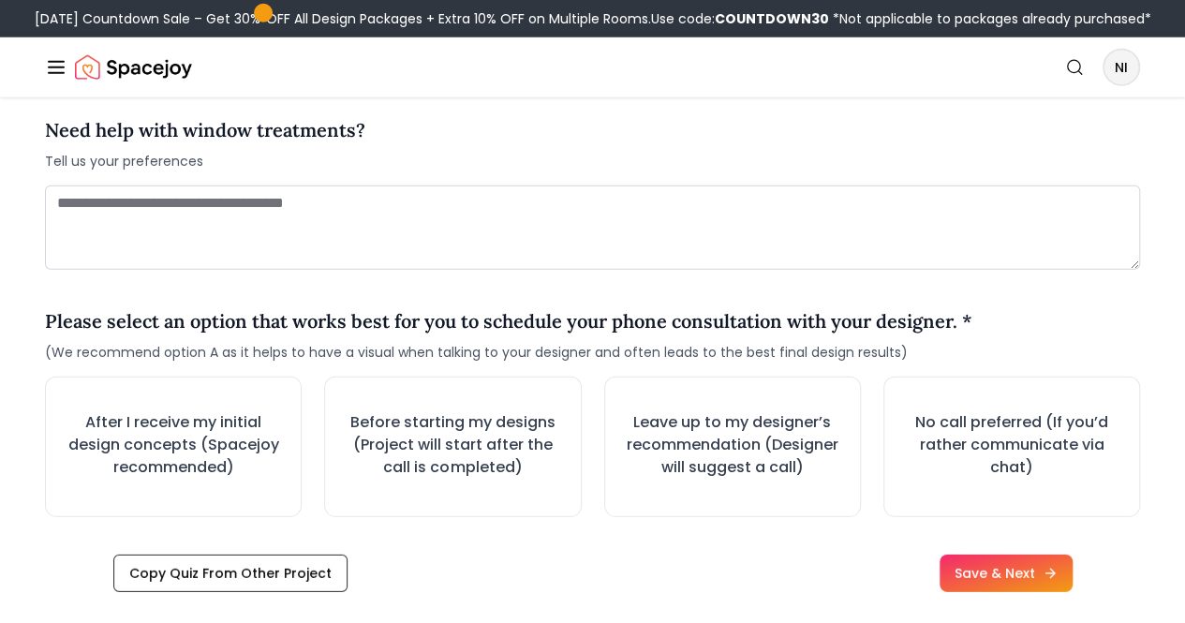
type textarea "**"
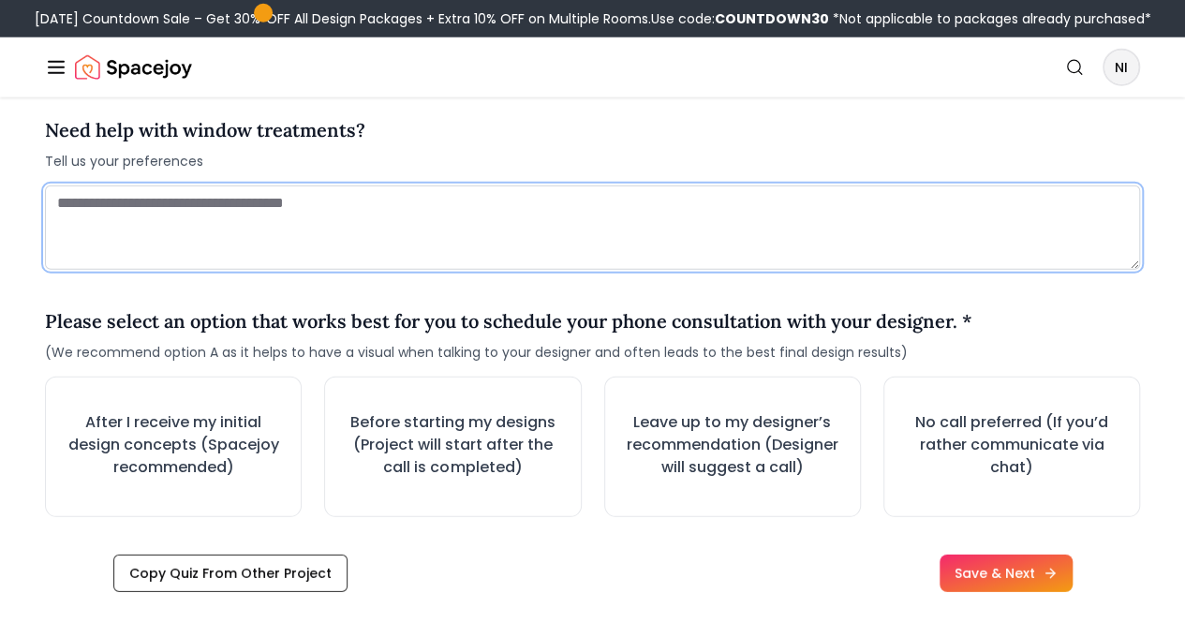
click at [356, 237] on textarea at bounding box center [592, 227] width 1095 height 84
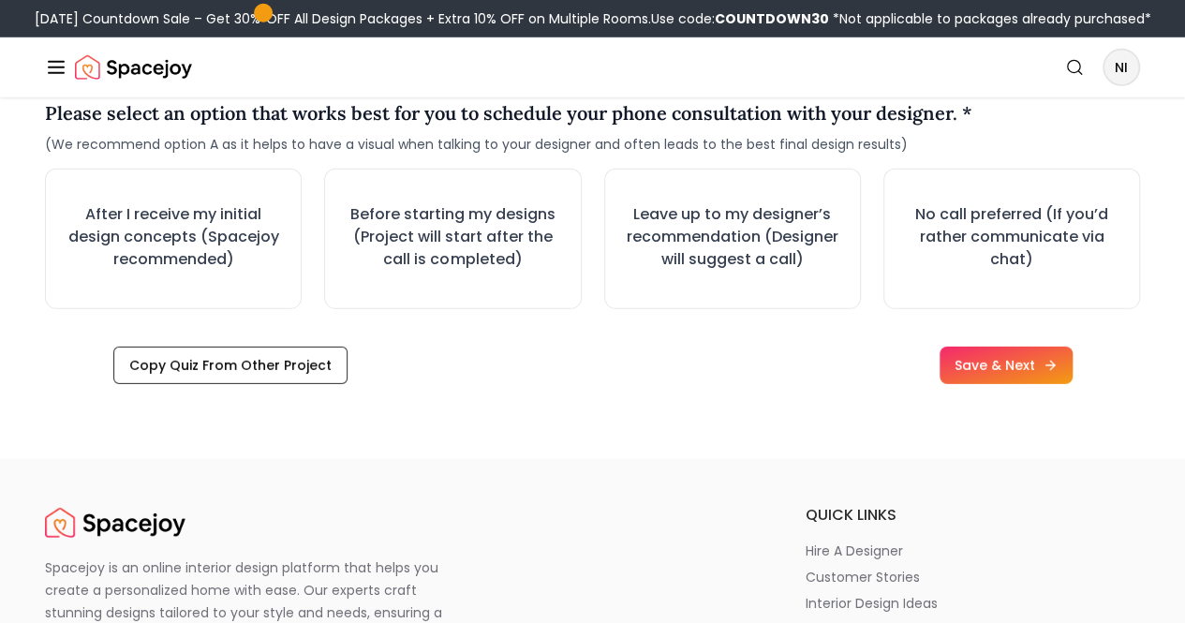
scroll to position [2735, 0]
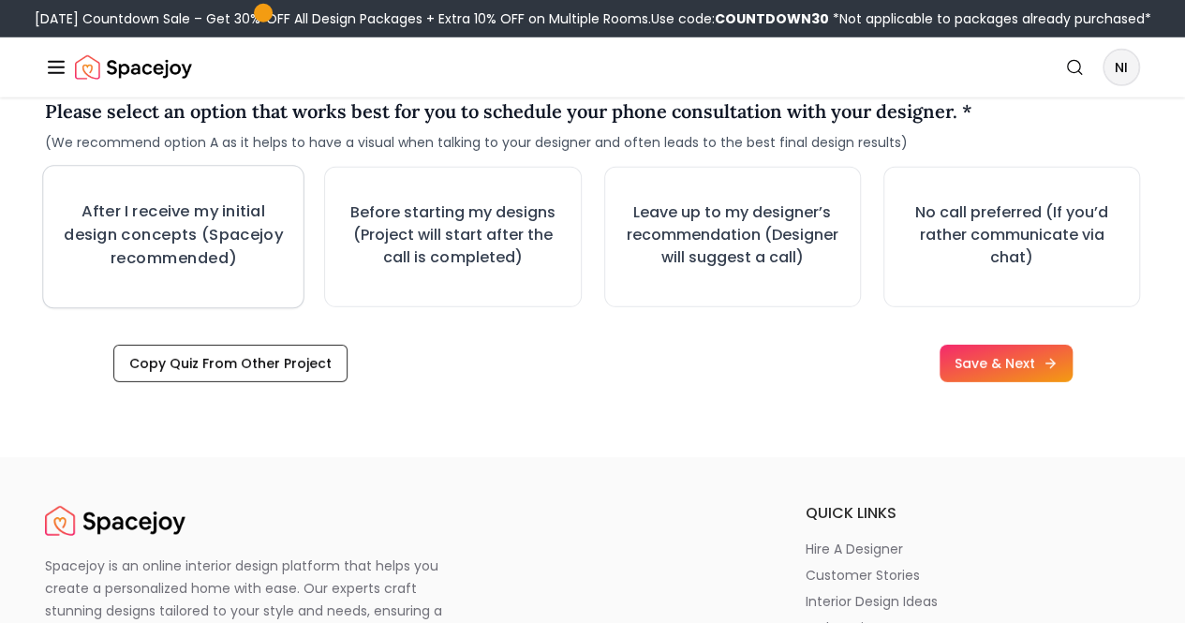
type textarea "**"
click at [260, 263] on h3 "After I receive my initial design concepts (Spacejoy recommended)" at bounding box center [173, 234] width 217 height 67
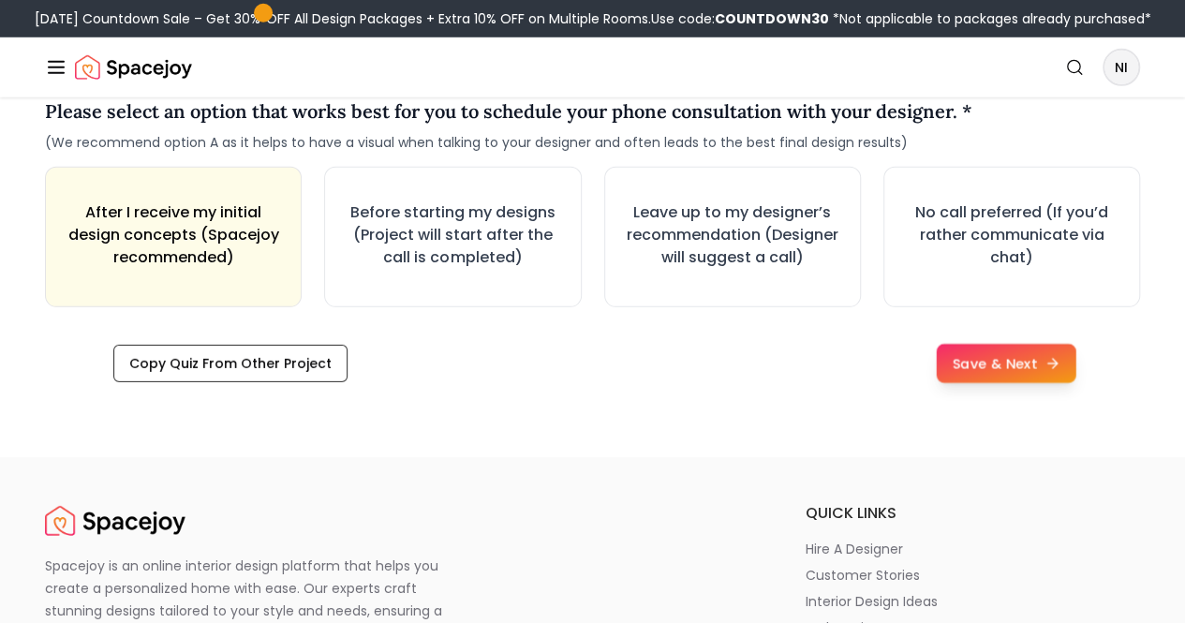
click at [1066, 383] on button "Save & Next" at bounding box center [1005, 363] width 140 height 39
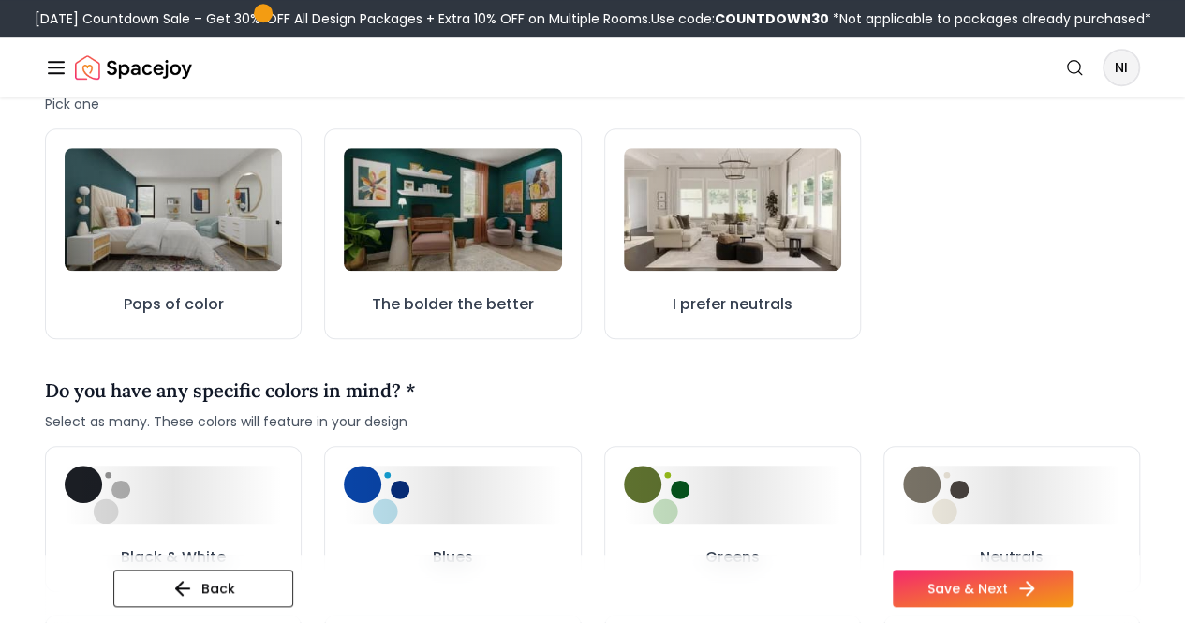
scroll to position [626, 0]
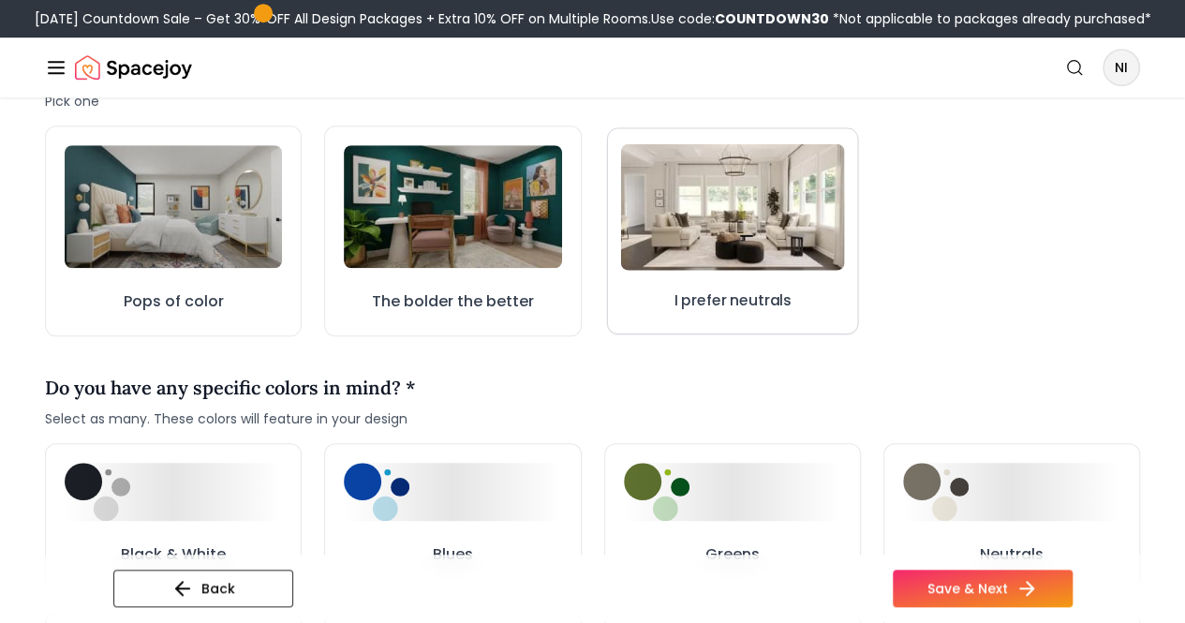
click at [730, 259] on img at bounding box center [732, 207] width 224 height 126
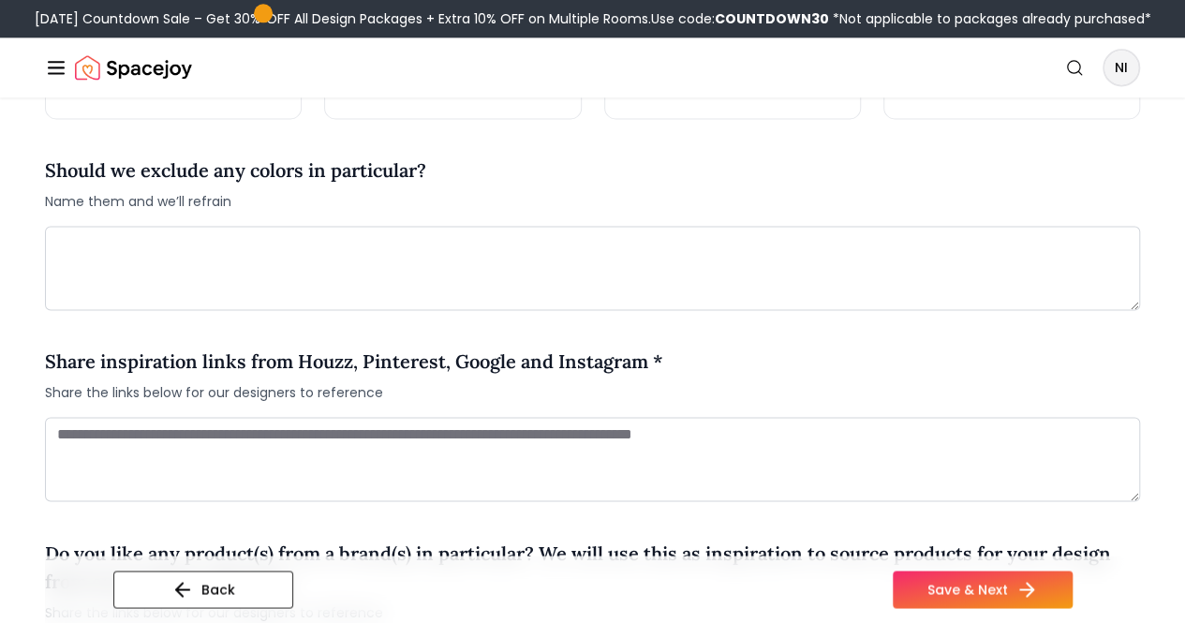
scroll to position [1276, 0]
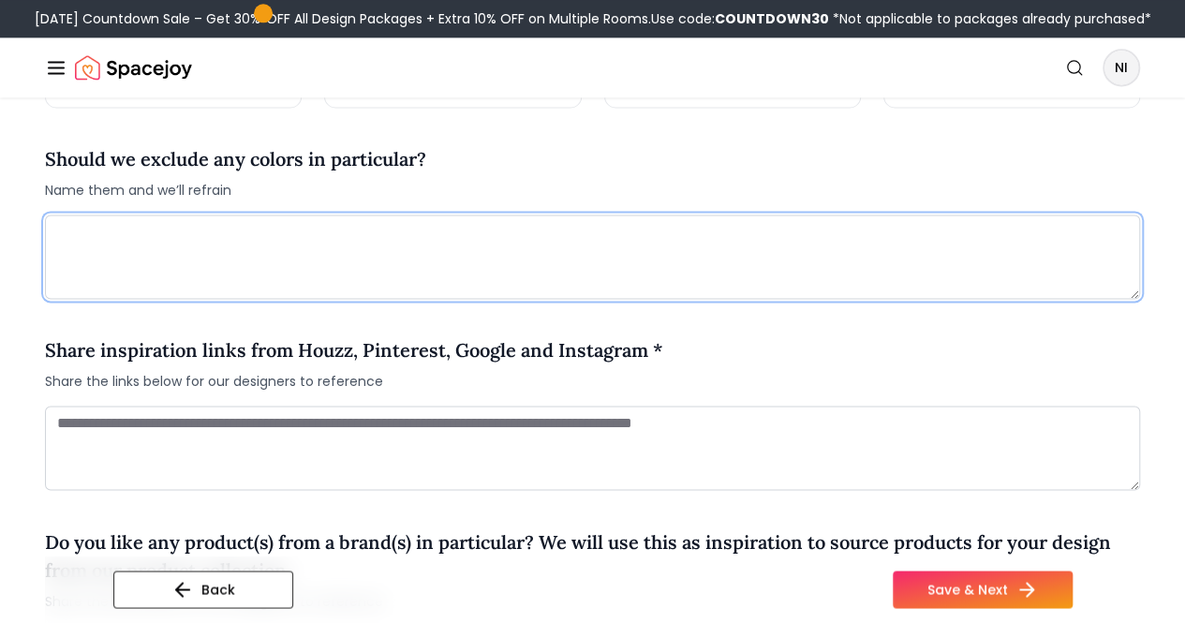
click at [568, 291] on textarea at bounding box center [592, 256] width 1095 height 84
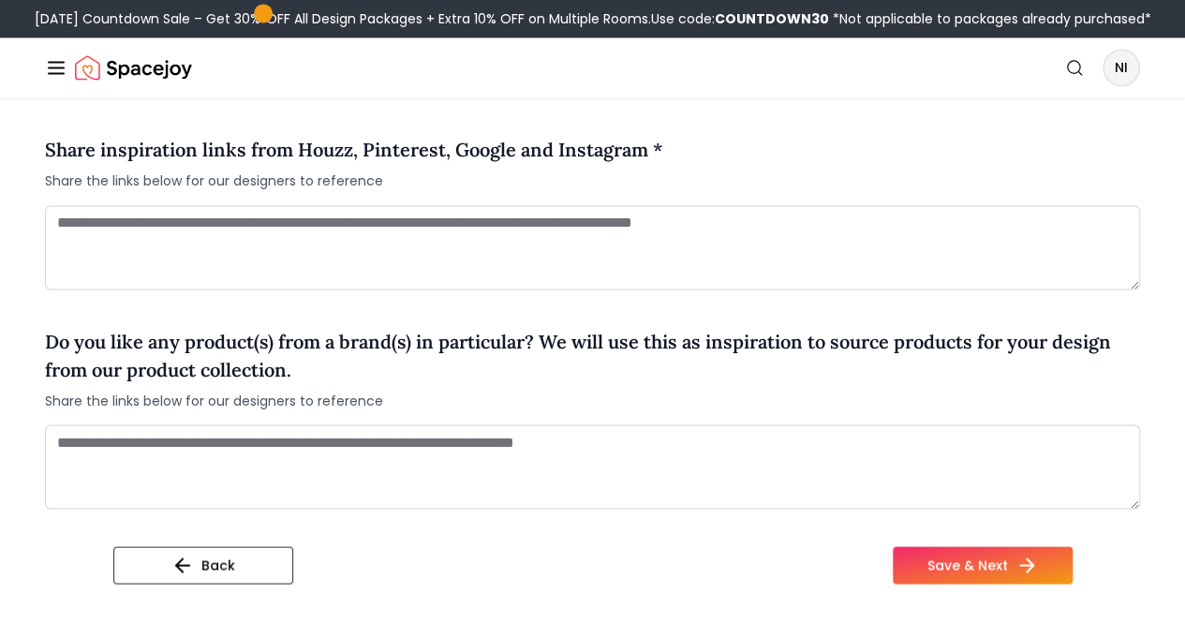
scroll to position [1500, 0]
type textarea "**"
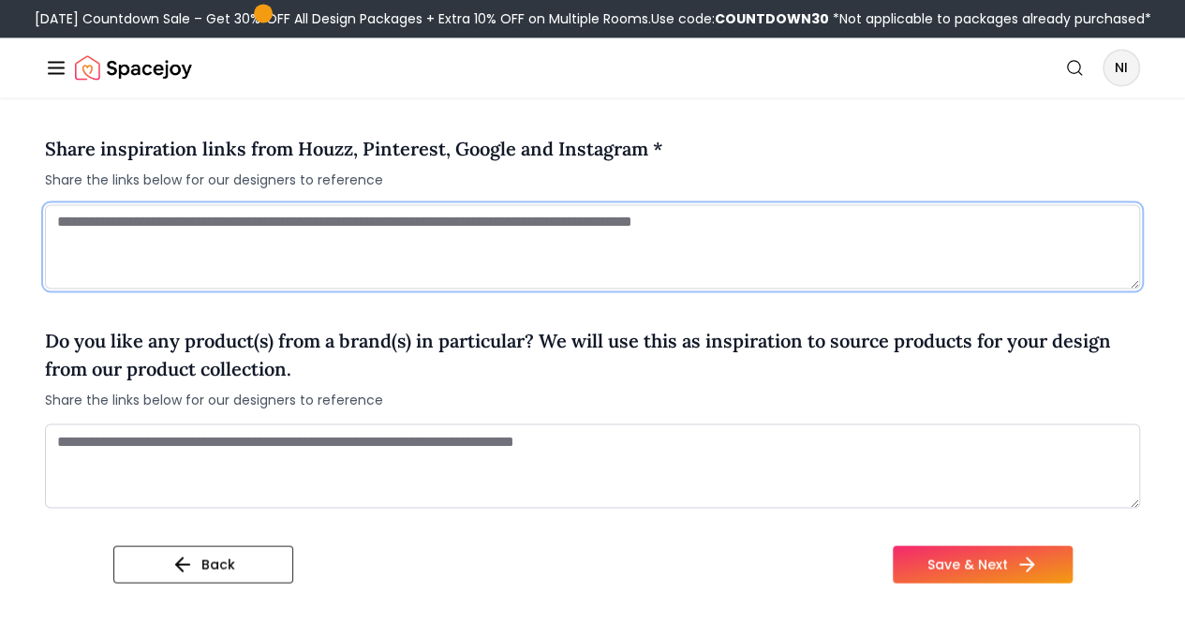
click at [568, 288] on textarea at bounding box center [592, 246] width 1095 height 84
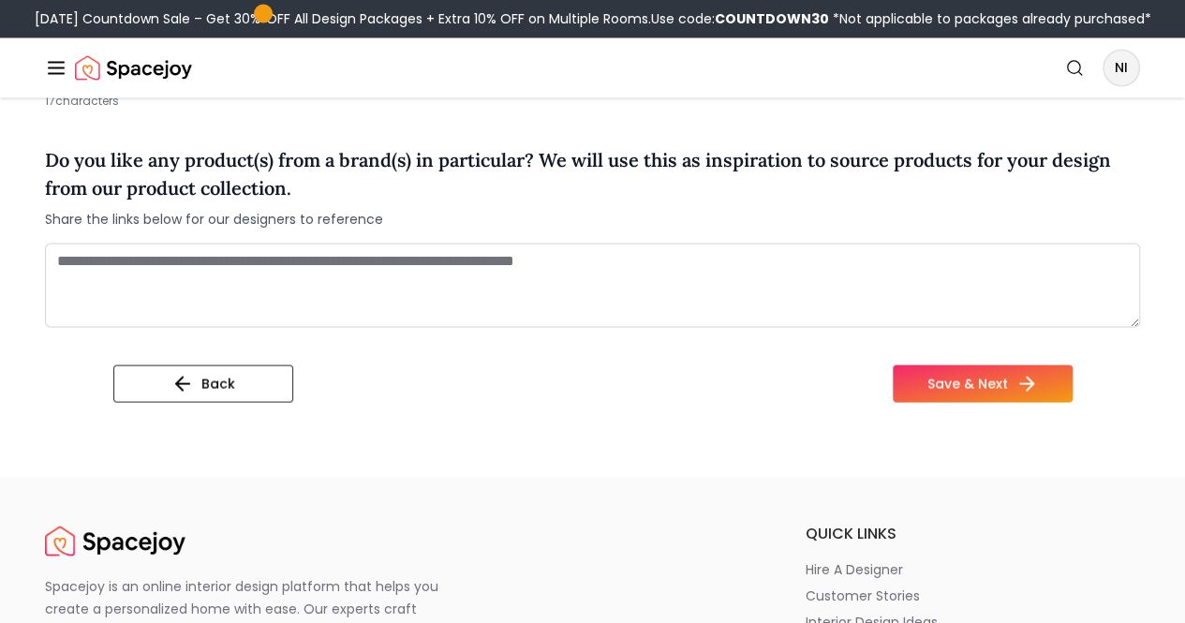
scroll to position [1704, 0]
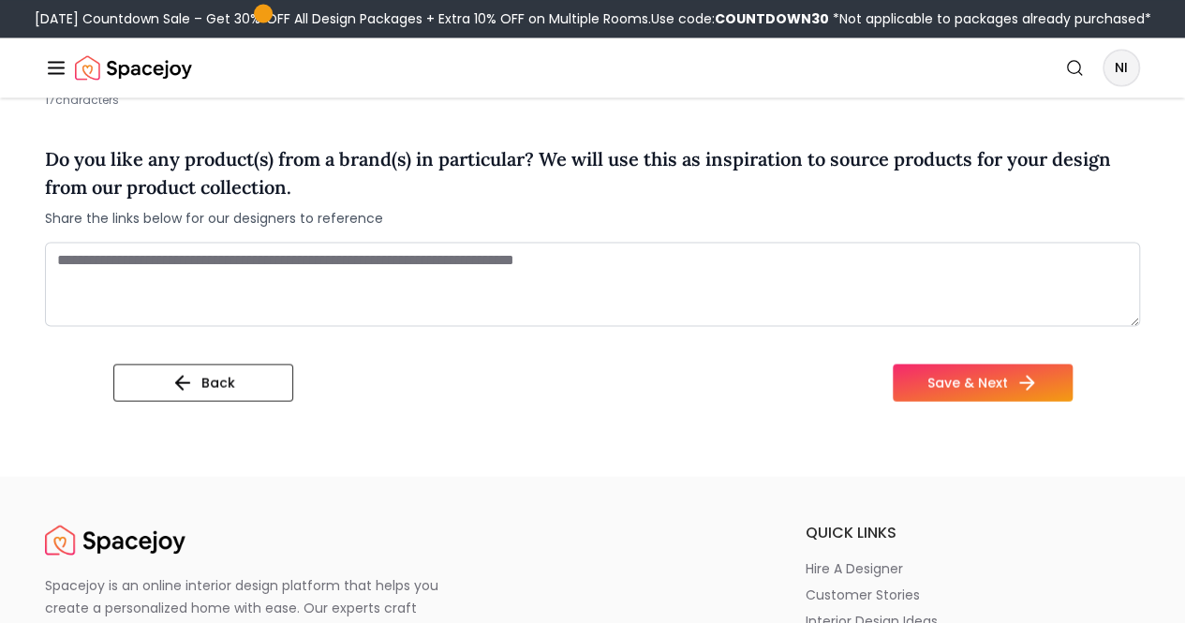
type textarea "**********"
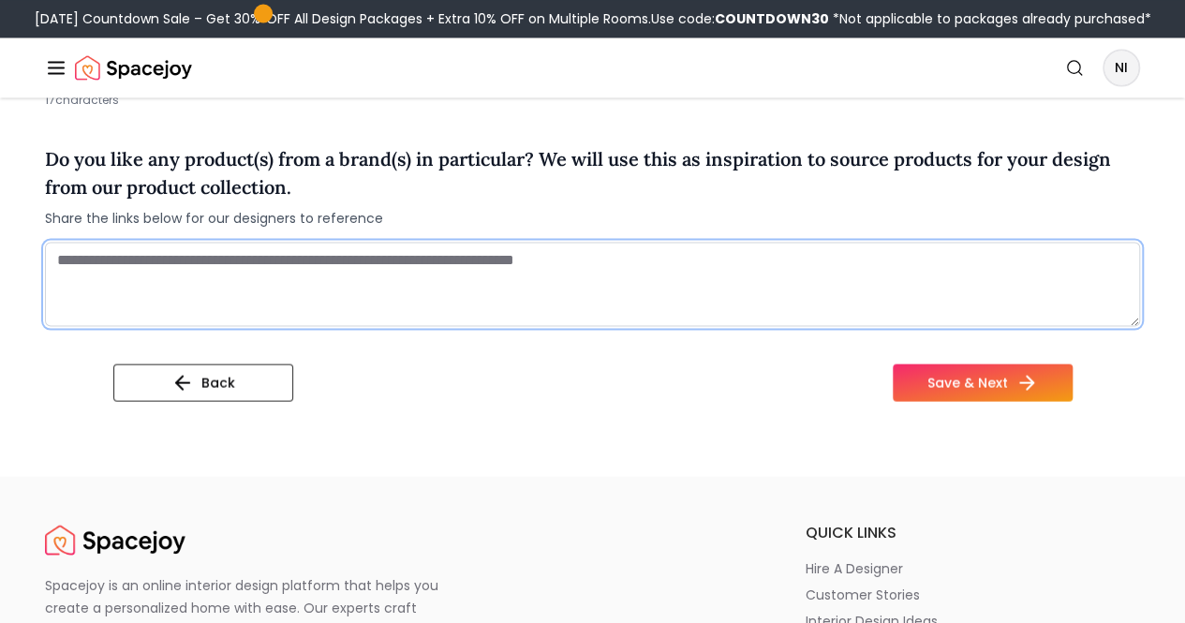
click at [562, 297] on textarea at bounding box center [592, 284] width 1095 height 84
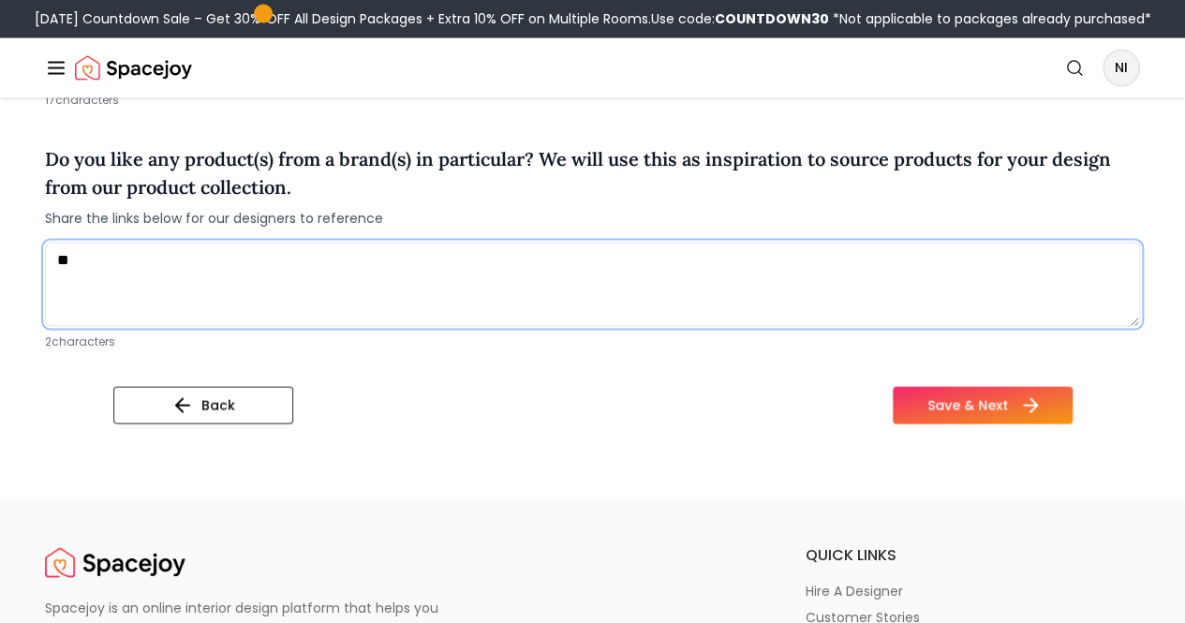
type textarea "**"
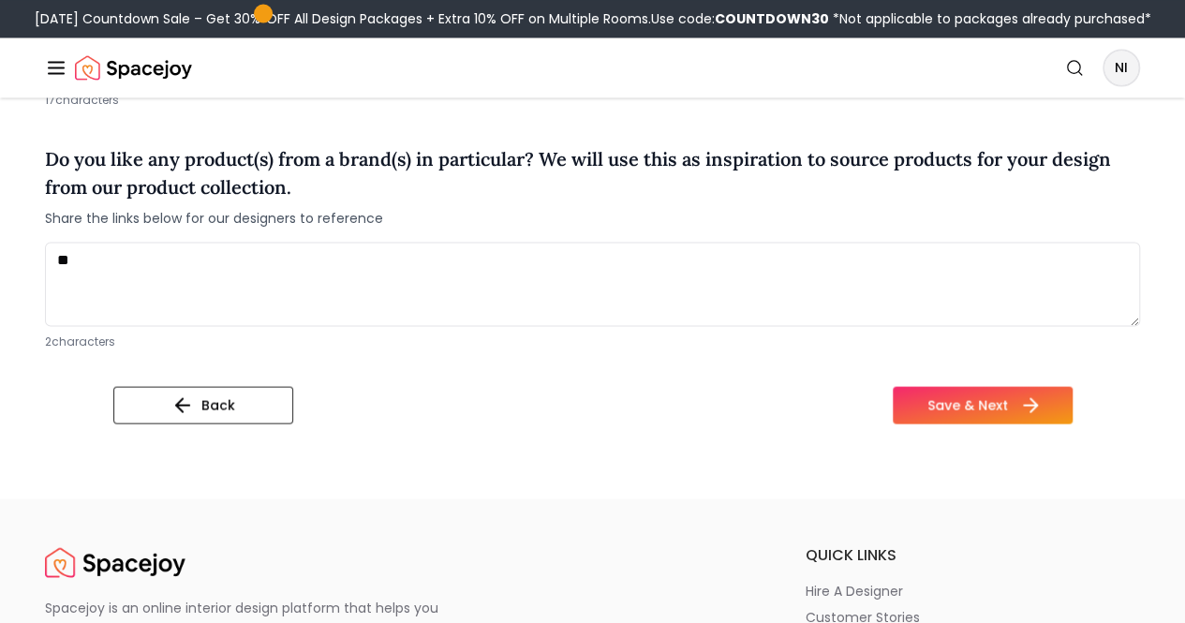
click at [1054, 423] on button "Save & Next" at bounding box center [982, 404] width 180 height 37
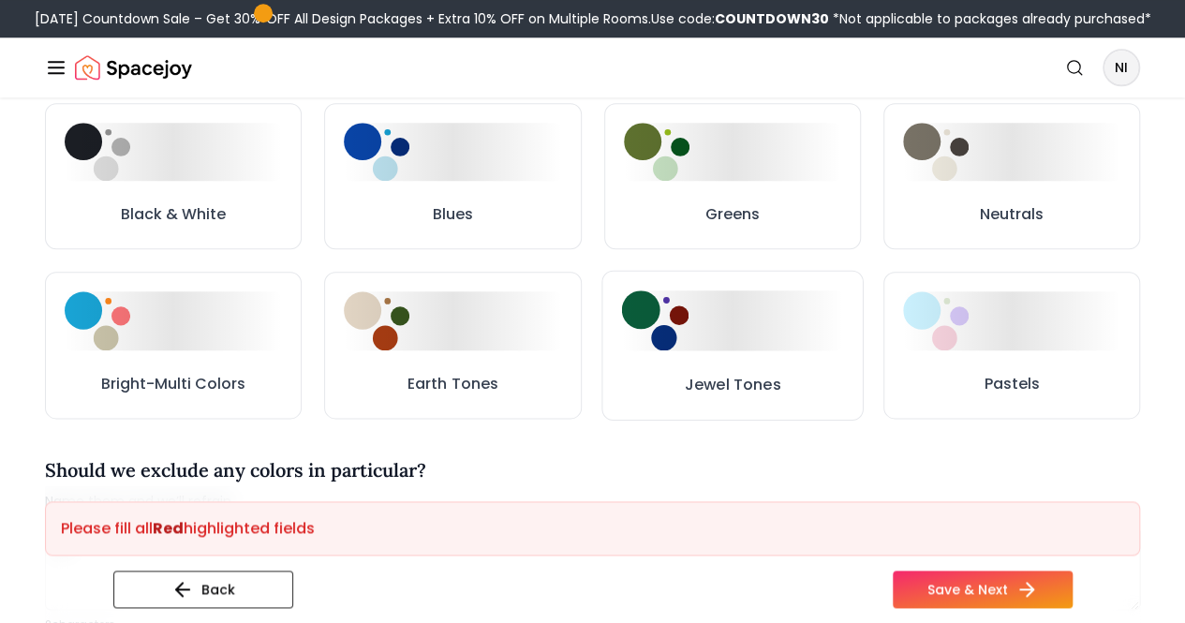
scroll to position [962, 0]
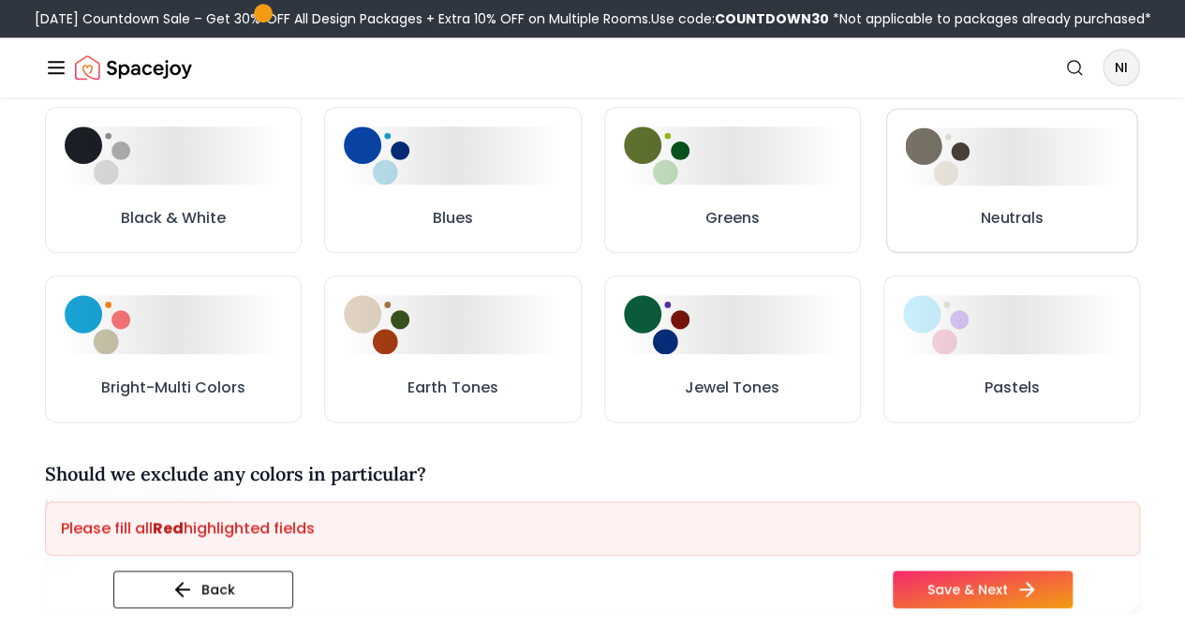
click at [987, 184] on div at bounding box center [1011, 155] width 213 height 57
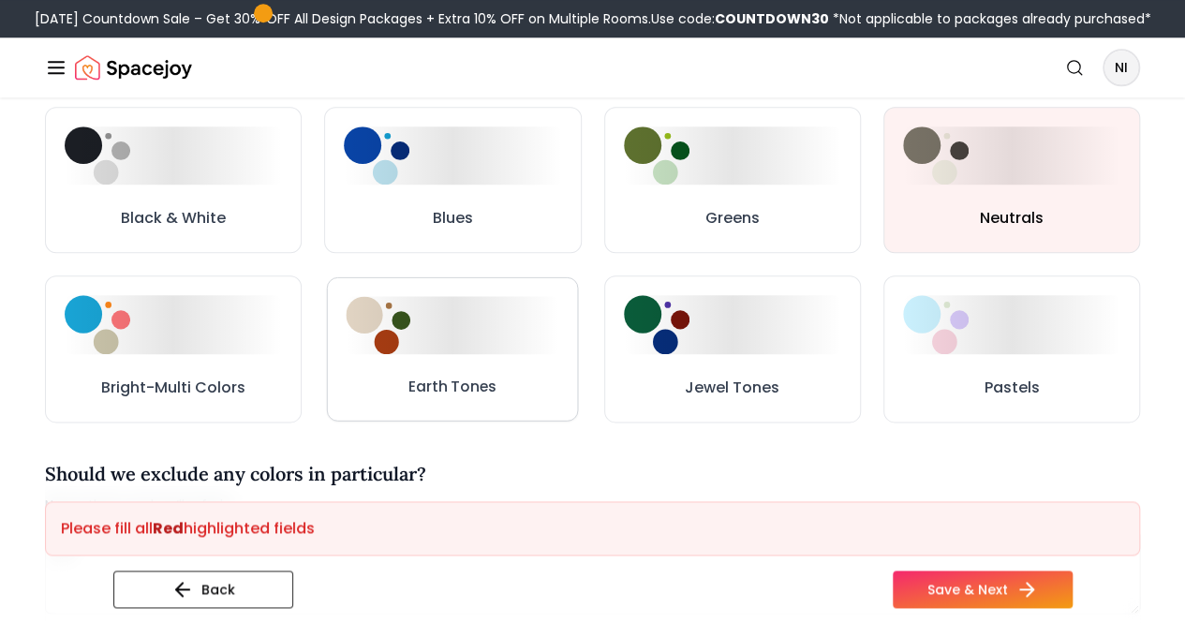
click at [449, 389] on button "Earth Tones" at bounding box center [453, 348] width 252 height 143
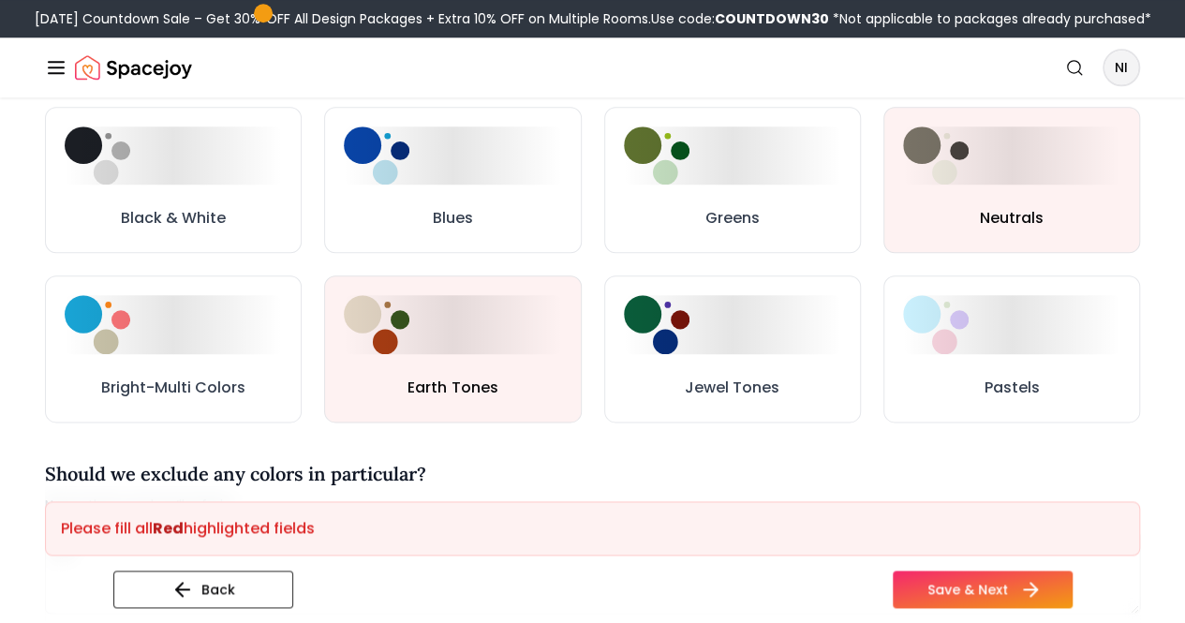
click at [1002, 591] on button "Save & Next" at bounding box center [982, 588] width 180 height 37
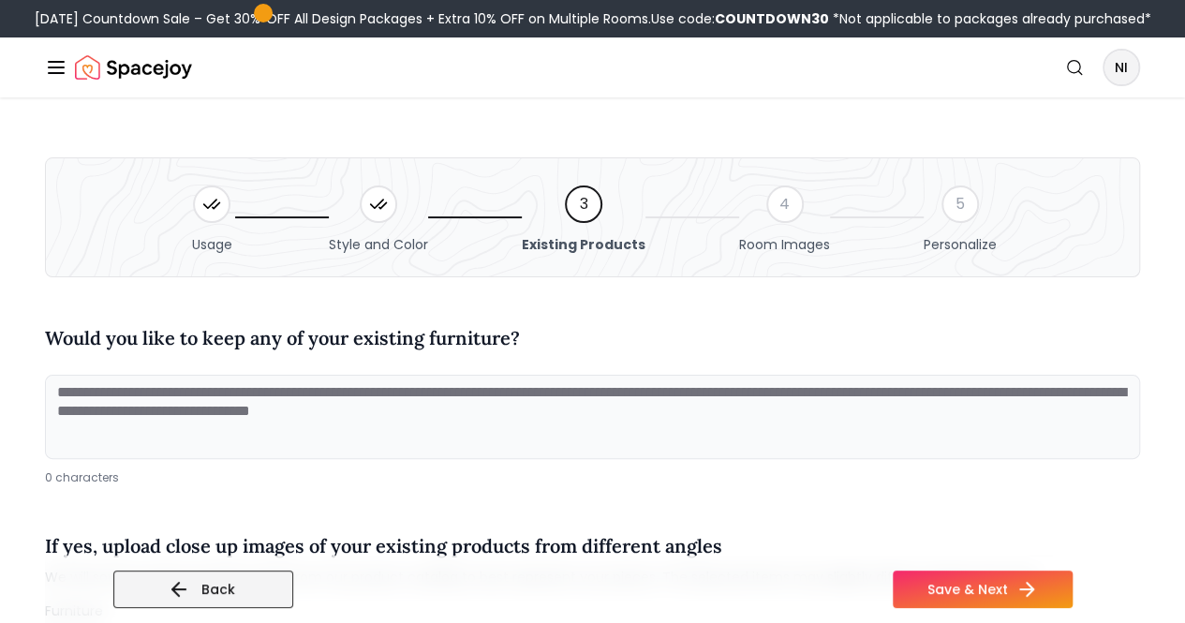
click at [171, 581] on button "Back" at bounding box center [203, 588] width 180 height 37
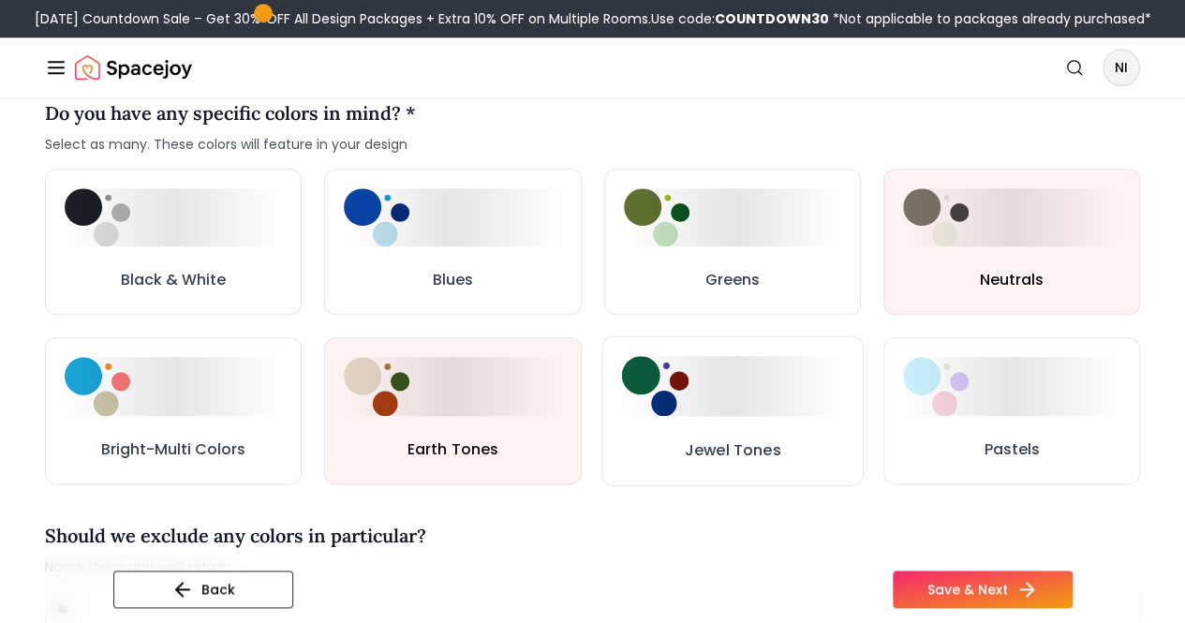
scroll to position [899, 0]
click at [685, 249] on img at bounding box center [654, 217] width 70 height 63
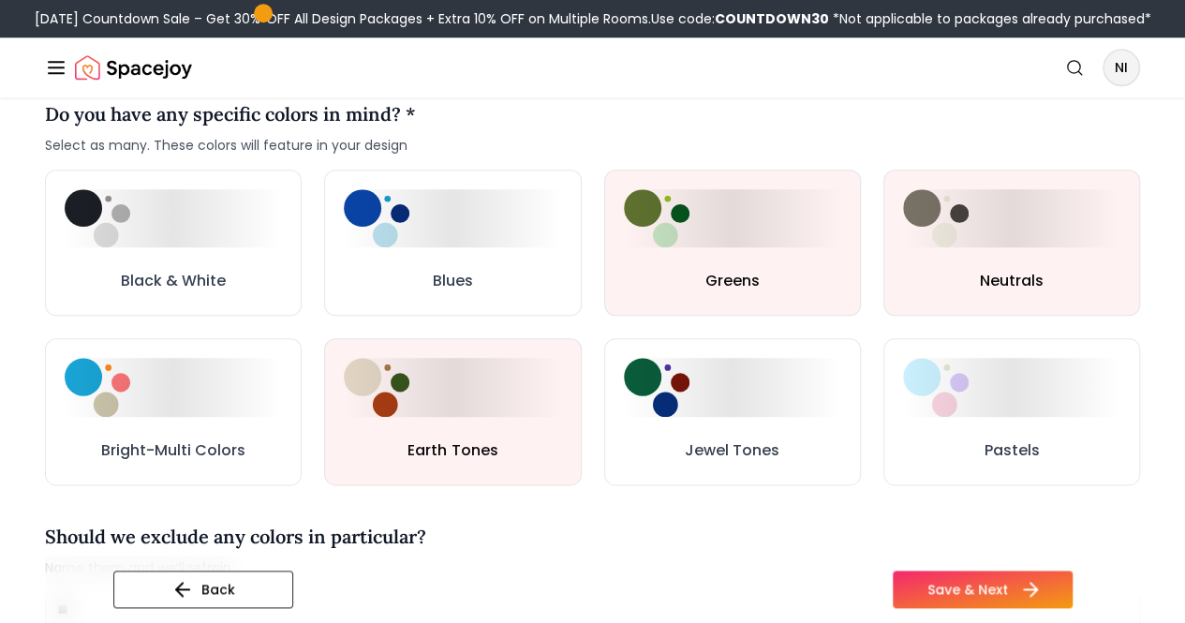
click at [1038, 585] on button "Save & Next" at bounding box center [982, 588] width 180 height 37
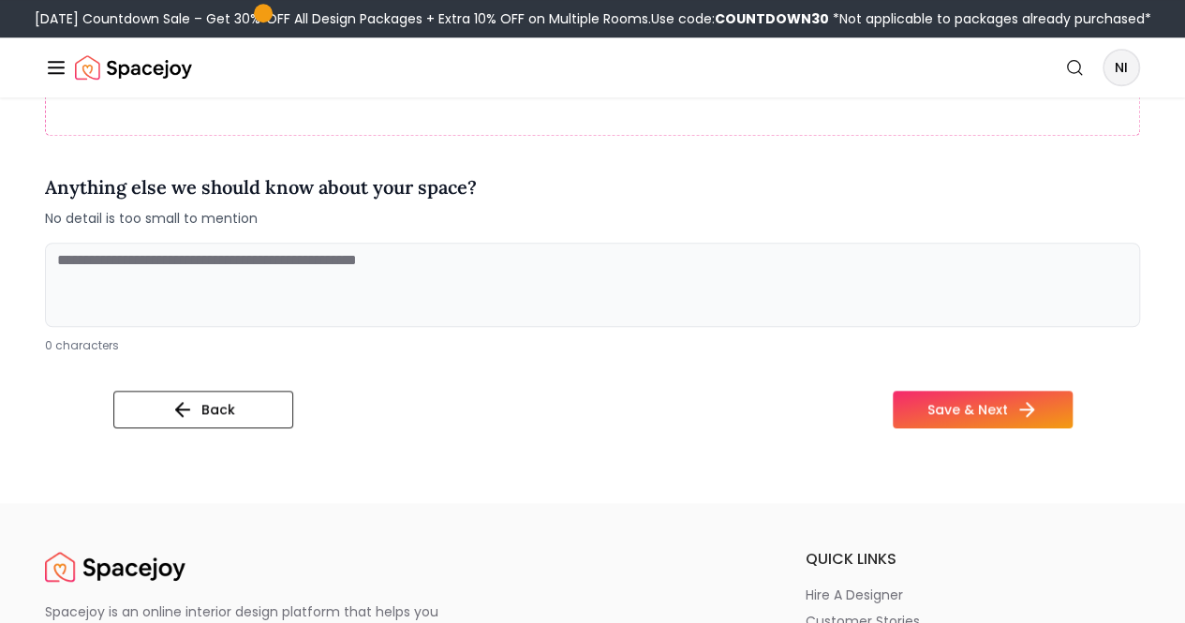
scroll to position [748, 0]
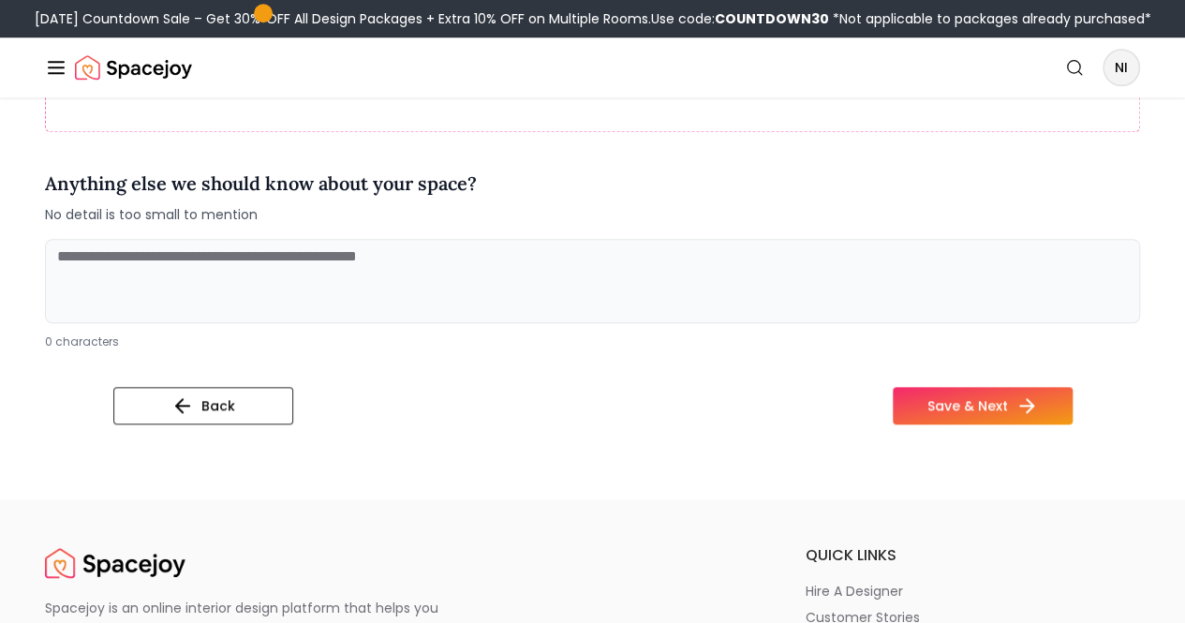
click at [597, 302] on textarea at bounding box center [592, 281] width 1095 height 84
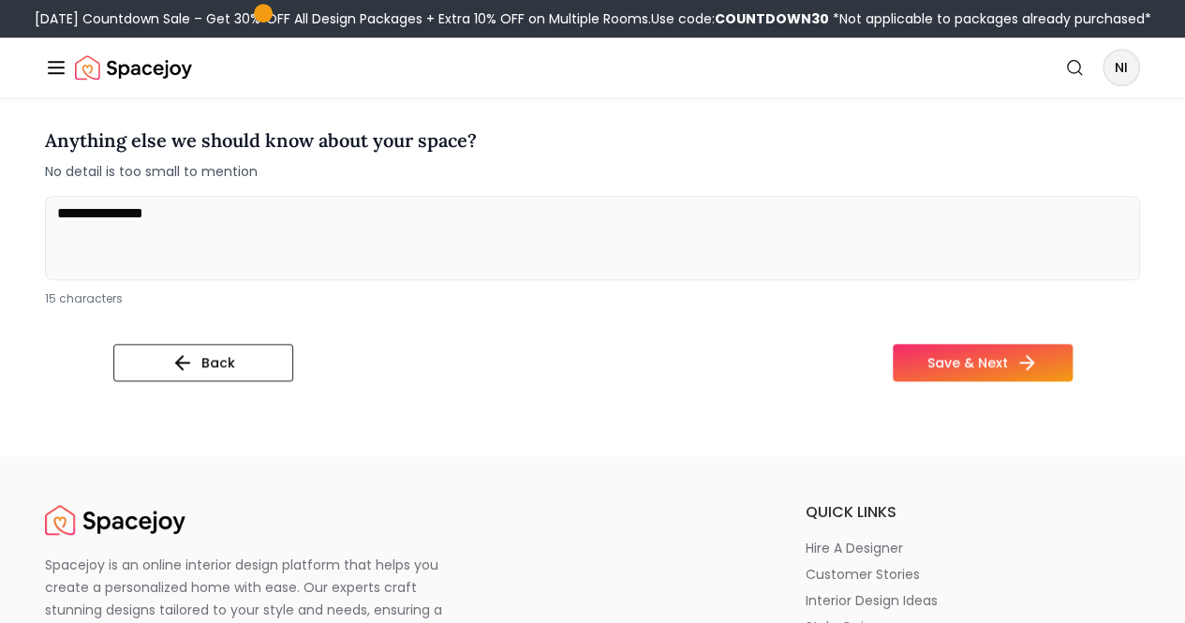
scroll to position [797, 0]
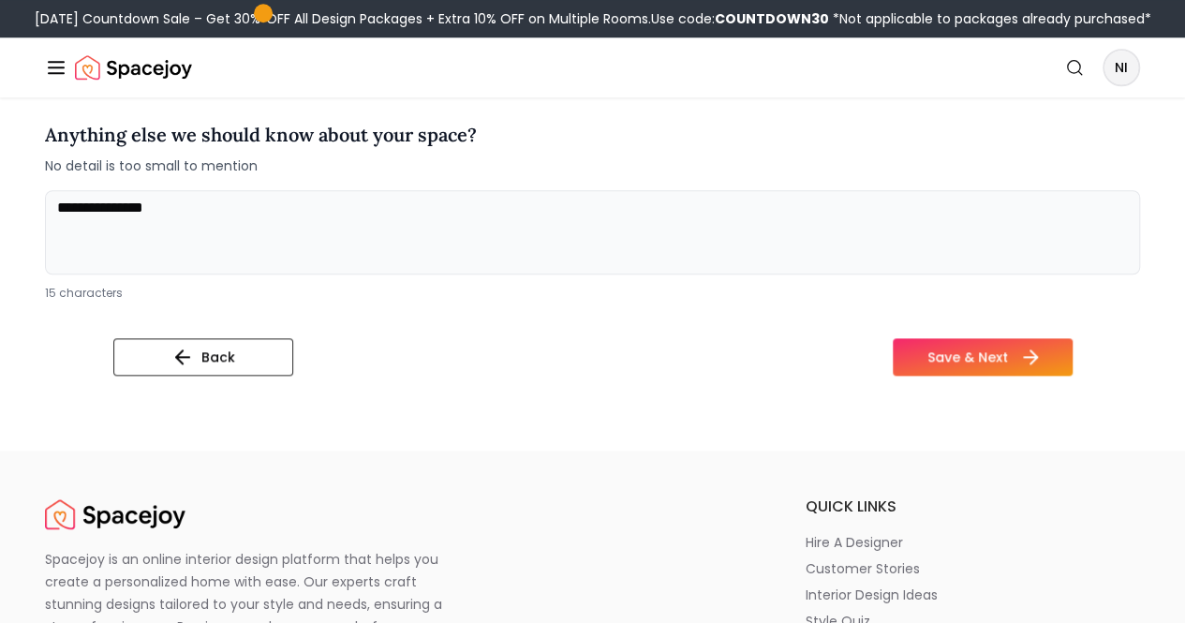
type textarea "**********"
click at [1055, 375] on button "Save & Next" at bounding box center [982, 356] width 180 height 37
